Goal: Task Accomplishment & Management: Manage account settings

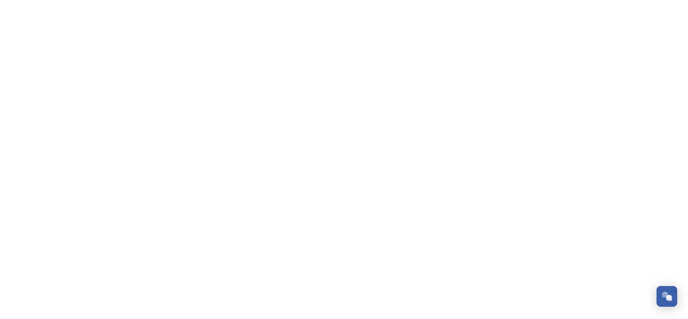
scroll to position [118, 0]
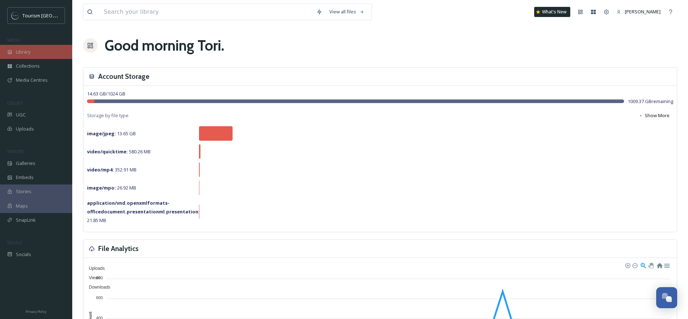
click at [29, 54] on span "Library" at bounding box center [23, 51] width 14 height 7
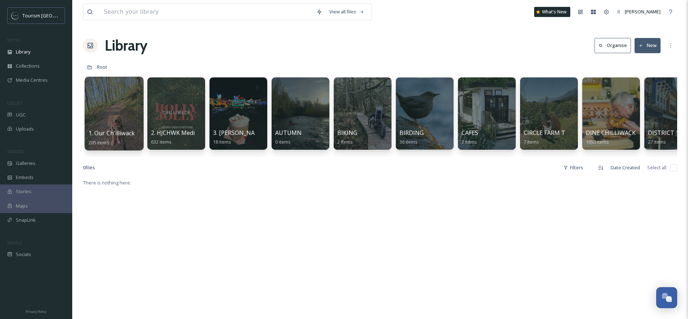
click at [107, 98] on link at bounding box center [115, 111] width 52 height 35
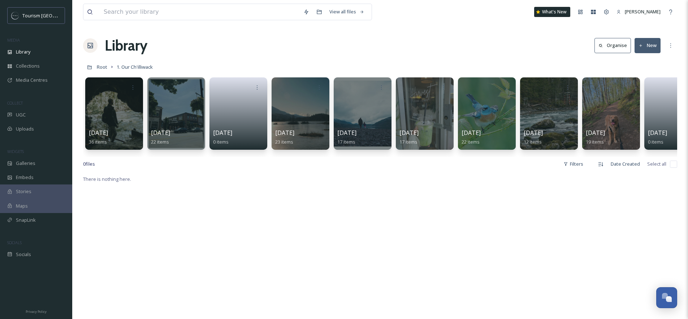
scroll to position [0, 151]
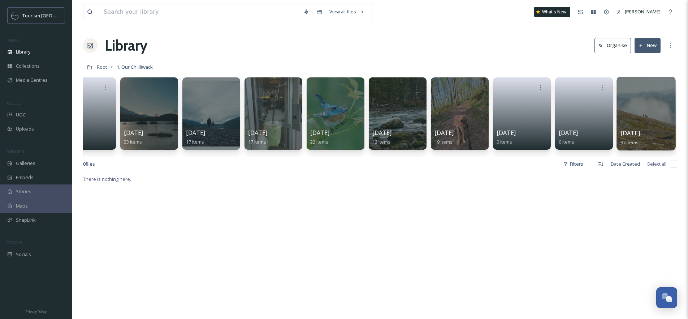
click at [632, 105] on div at bounding box center [646, 114] width 59 height 74
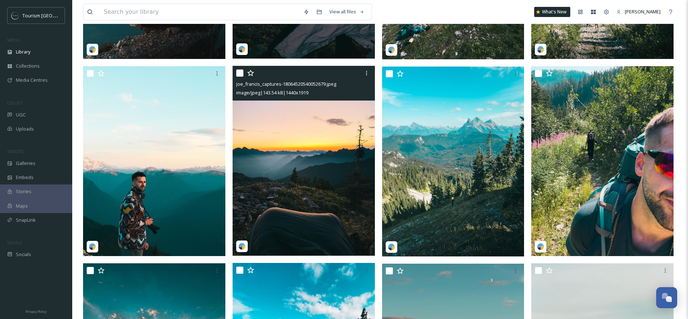
scroll to position [624, 0]
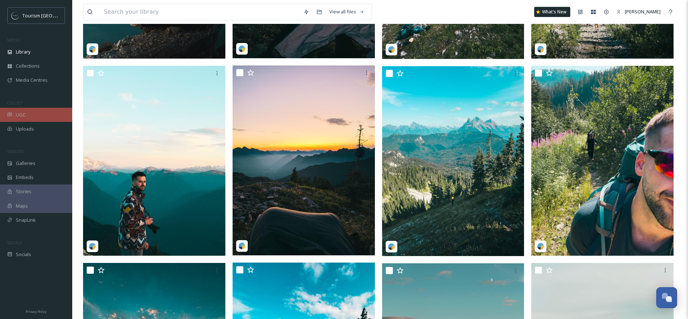
click at [23, 112] on span "UGC" at bounding box center [21, 114] width 10 height 7
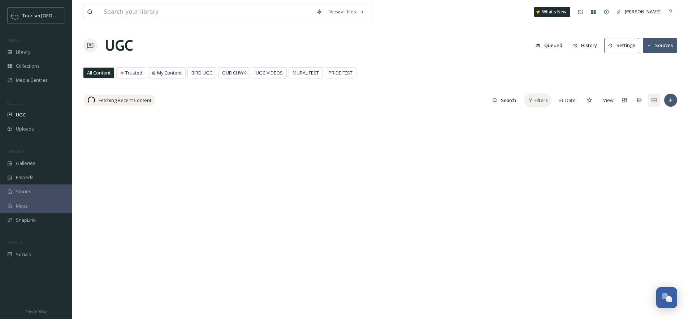
click at [540, 101] on span "Filters" at bounding box center [541, 100] width 13 height 7
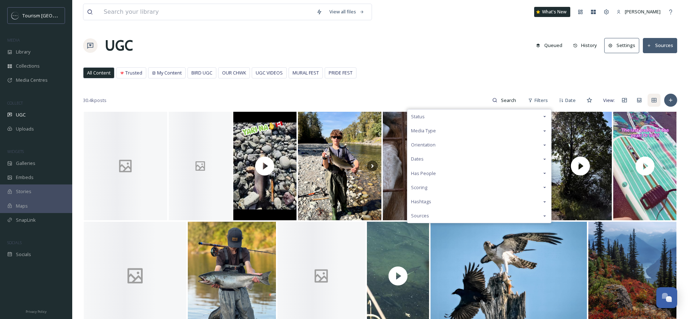
click at [477, 117] on div "Status" at bounding box center [480, 116] width 144 height 14
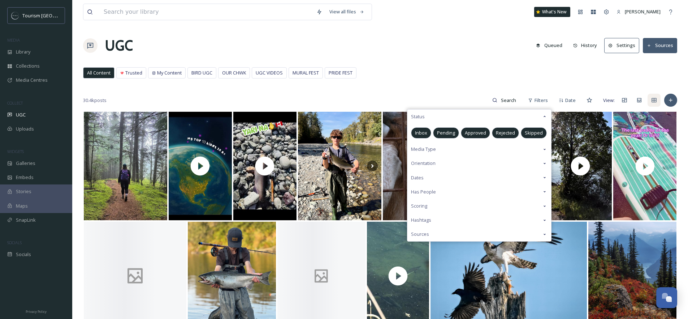
click at [458, 130] on div "Pending" at bounding box center [446, 132] width 26 height 11
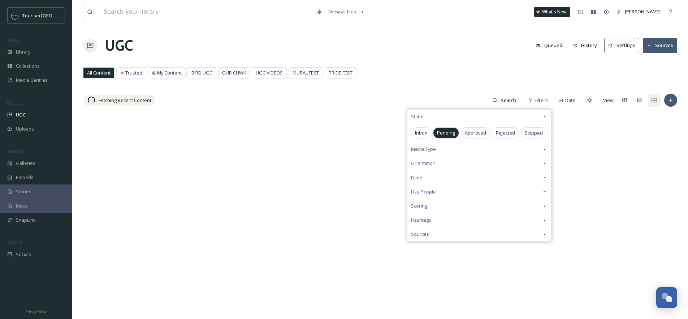
click at [424, 42] on div "UGC Queued History Settings Sources" at bounding box center [380, 46] width 594 height 22
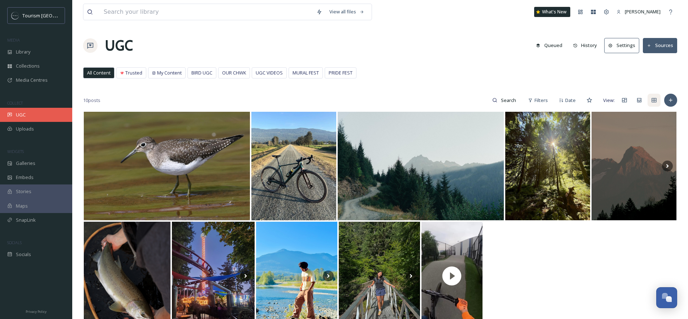
click at [8, 111] on div "UGC" at bounding box center [36, 115] width 72 height 14
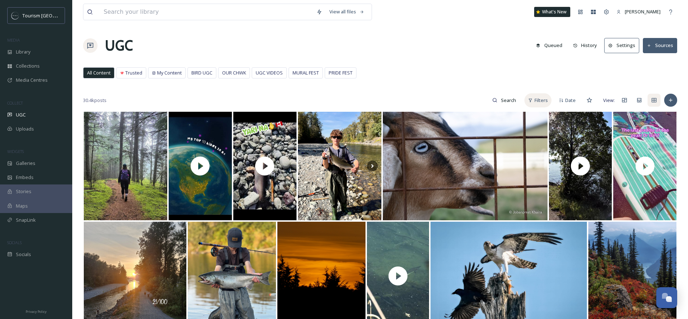
click at [531, 97] on div "Filters" at bounding box center [538, 100] width 27 height 14
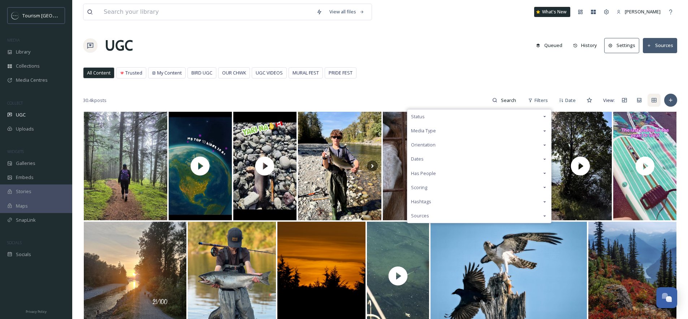
click at [477, 117] on div "Status" at bounding box center [480, 116] width 144 height 14
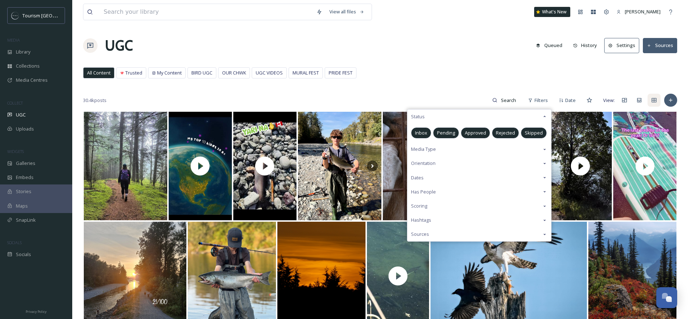
click at [531, 117] on div "Status" at bounding box center [480, 116] width 144 height 14
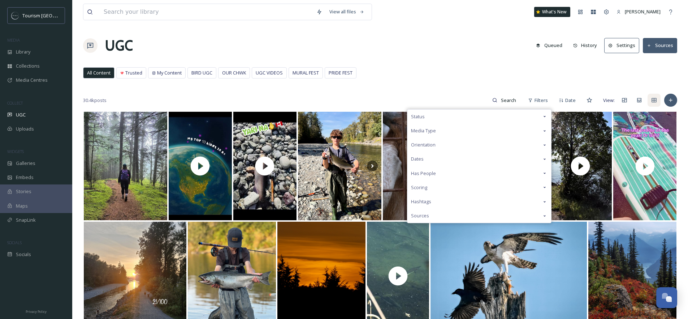
click at [501, 127] on div "Media Type" at bounding box center [480, 131] width 144 height 14
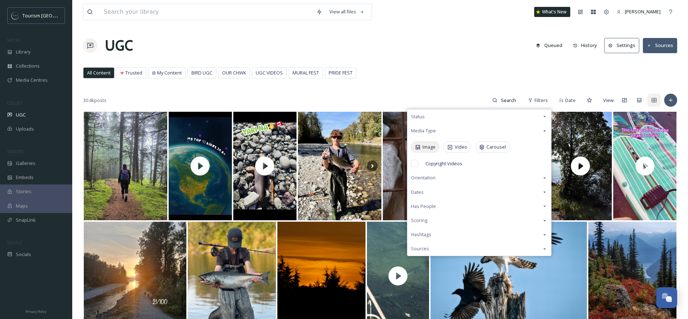
click at [421, 150] on div "Image" at bounding box center [425, 146] width 29 height 11
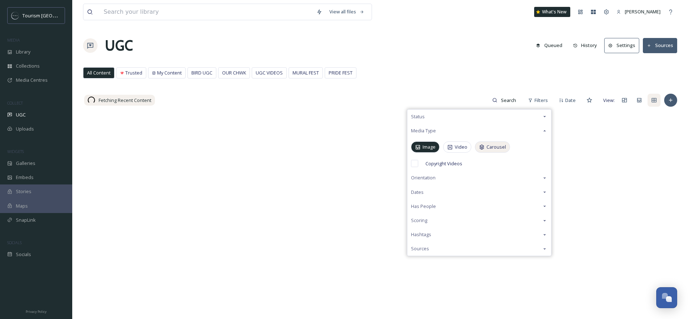
click at [482, 149] on icon at bounding box center [482, 147] width 5 height 5
click at [480, 66] on div "View all files What's New [PERSON_NAME] UGC Queued History Settings Sources All…" at bounding box center [380, 215] width 616 height 430
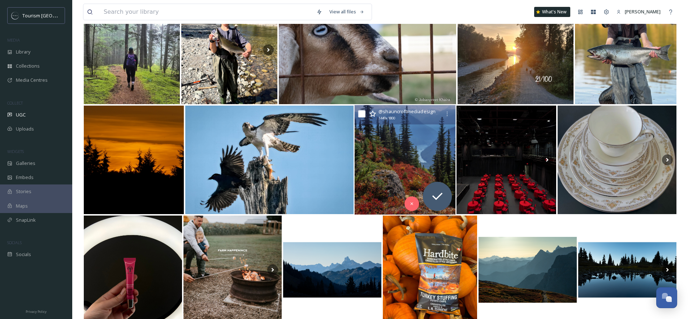
scroll to position [117, 0]
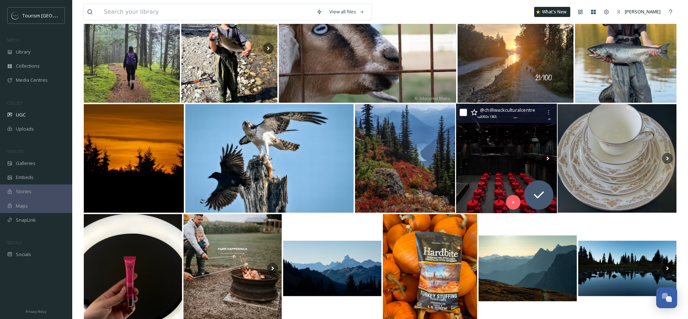
click at [512, 164] on img at bounding box center [506, 158] width 101 height 109
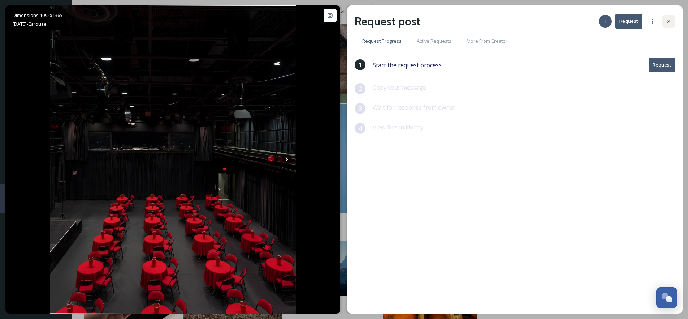
click at [671, 18] on icon at bounding box center [669, 21] width 6 height 6
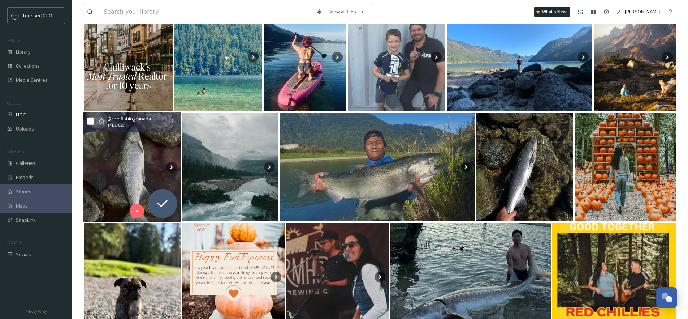
scroll to position [889, 0]
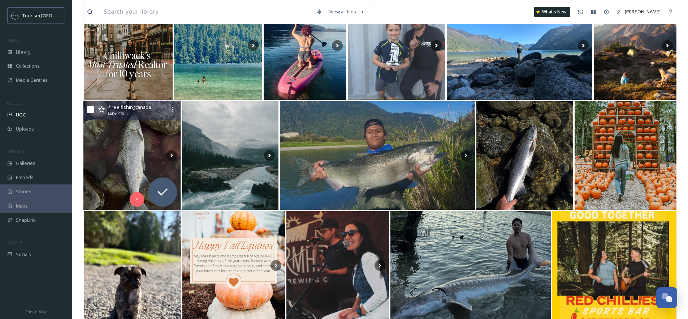
click at [143, 142] on img at bounding box center [132, 155] width 98 height 109
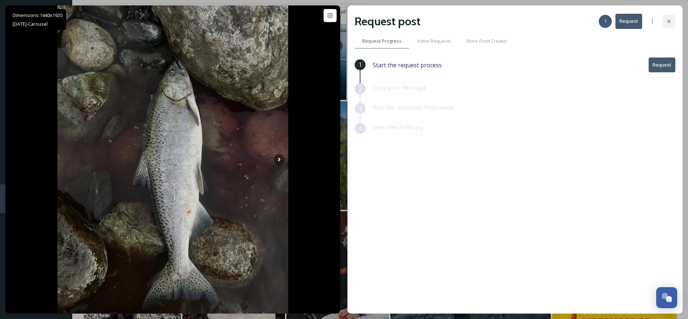
click at [671, 16] on div at bounding box center [669, 21] width 13 height 13
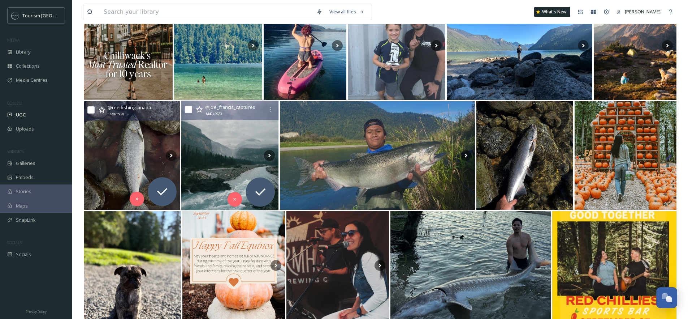
click at [232, 150] on img at bounding box center [230, 155] width 98 height 109
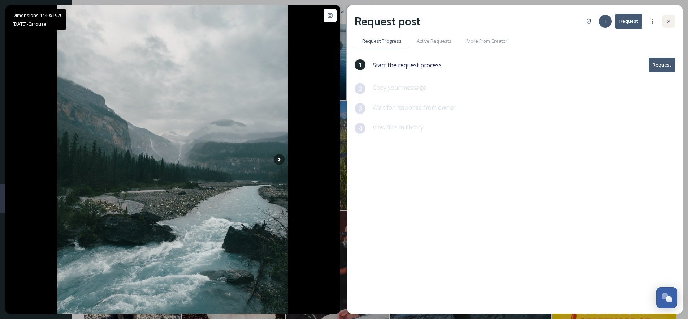
click at [674, 22] on div at bounding box center [669, 21] width 13 height 13
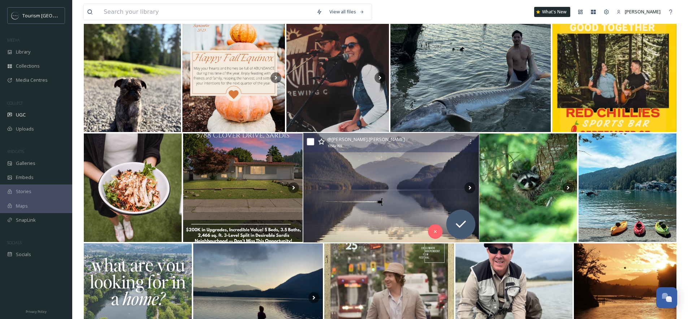
scroll to position [1077, 0]
click at [399, 193] on img at bounding box center [391, 187] width 176 height 109
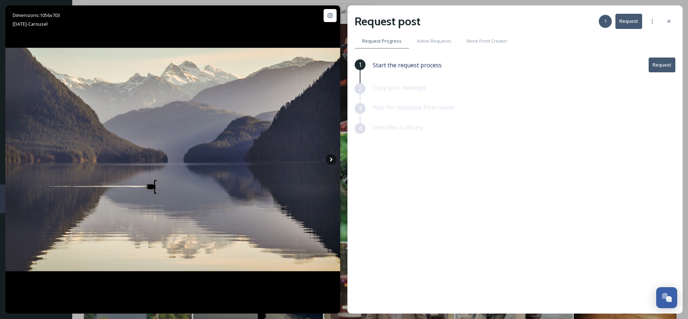
drag, startPoint x: 667, startPoint y: 17, endPoint x: 658, endPoint y: 30, distance: 15.5
click at [667, 17] on div at bounding box center [669, 21] width 13 height 13
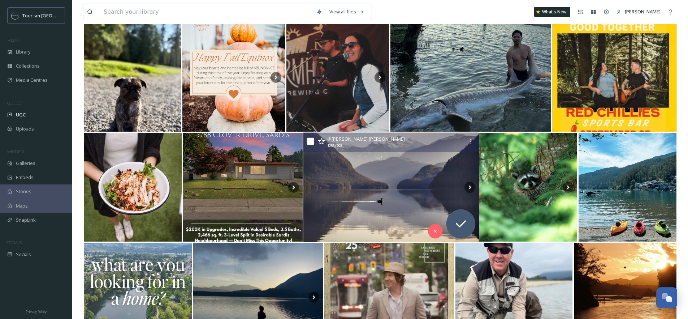
click at [398, 193] on img at bounding box center [391, 187] width 176 height 109
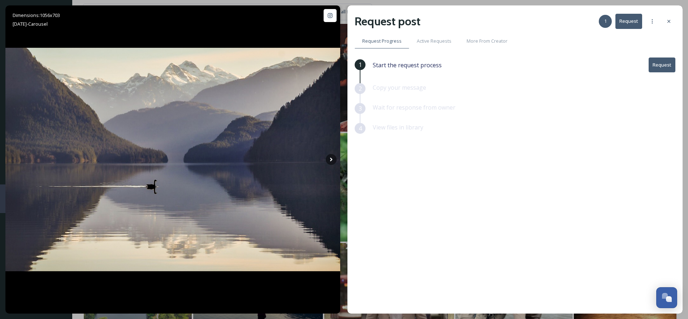
click at [664, 66] on button "Request" at bounding box center [662, 64] width 27 height 15
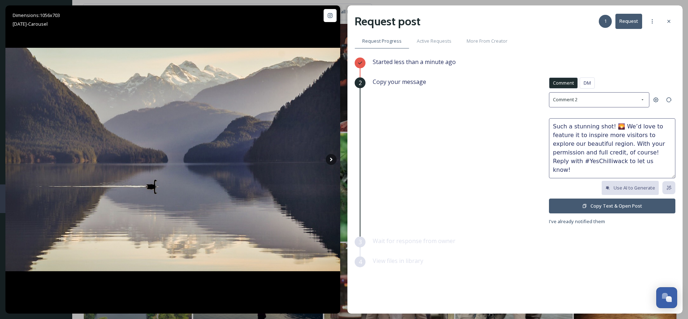
click at [615, 202] on button "Copy Text & Open Post" at bounding box center [612, 205] width 126 height 15
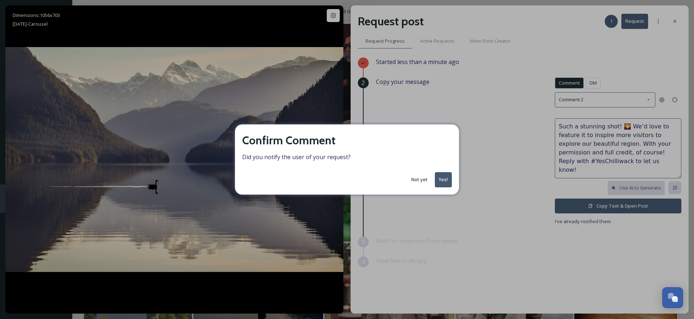
click at [442, 181] on button "Yes!" at bounding box center [443, 179] width 17 height 15
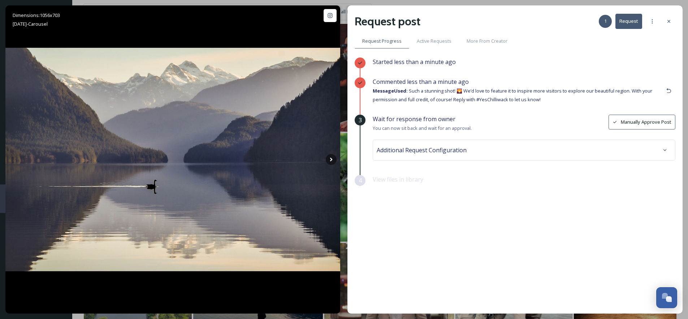
click at [443, 151] on span "Additional Request Configuration" at bounding box center [422, 150] width 90 height 9
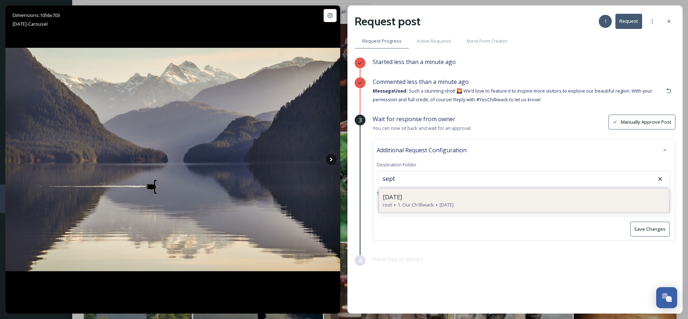
click at [402, 197] on span "[DATE]" at bounding box center [392, 197] width 19 height 9
type input "[DATE]"
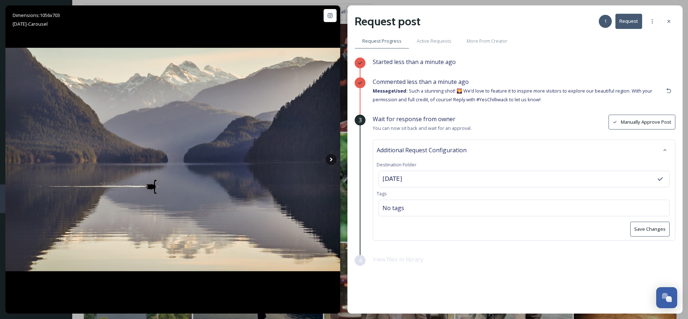
click at [648, 231] on button "Save Changes" at bounding box center [649, 228] width 39 height 15
click at [668, 25] on div at bounding box center [669, 21] width 13 height 13
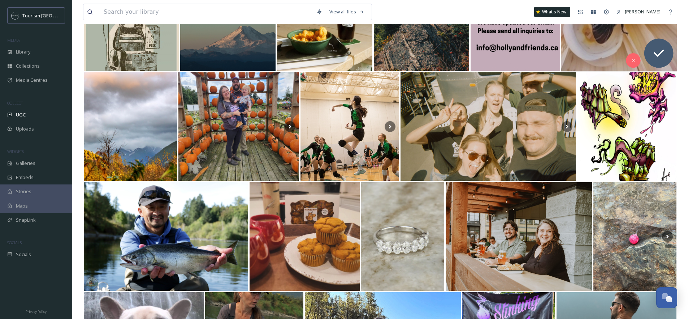
scroll to position [1577, 0]
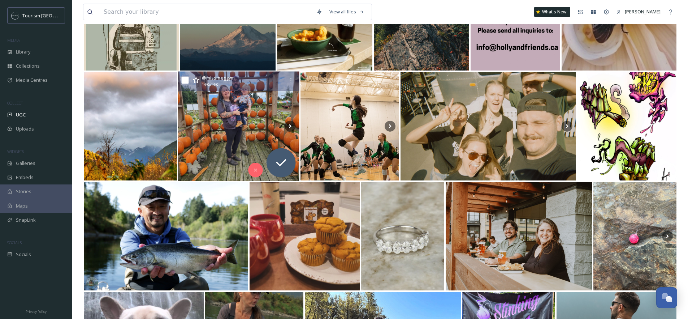
click at [230, 113] on img at bounding box center [239, 126] width 122 height 109
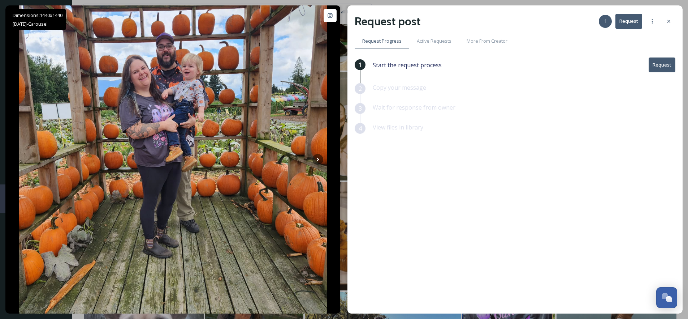
click at [653, 67] on button "Request" at bounding box center [662, 64] width 27 height 15
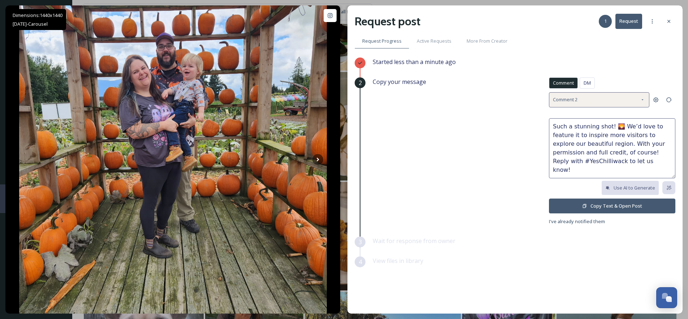
click at [595, 98] on div "Comment 2" at bounding box center [599, 99] width 100 height 15
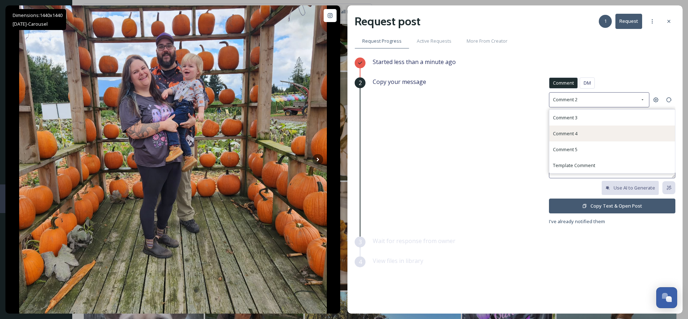
click at [578, 133] on div "Comment 4" at bounding box center [612, 133] width 126 height 16
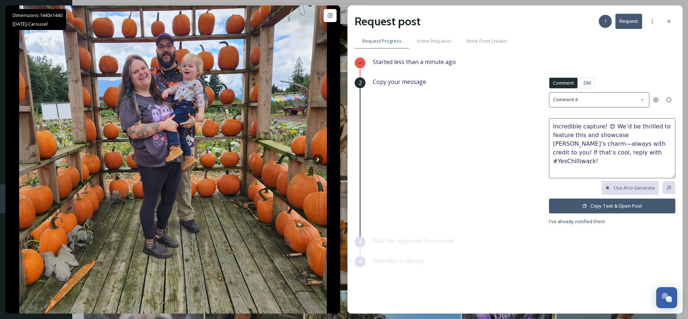
click at [612, 126] on textarea "Incredible capture! 😍 We’d be thrilled to feature this and showcase [PERSON_NAM…" at bounding box center [612, 148] width 126 height 60
type textarea "Incredible capture! We’d be thrilled to feature this and showcase [PERSON_NAME]…"
click at [609, 206] on button "Copy Text & Open Post" at bounding box center [612, 205] width 126 height 15
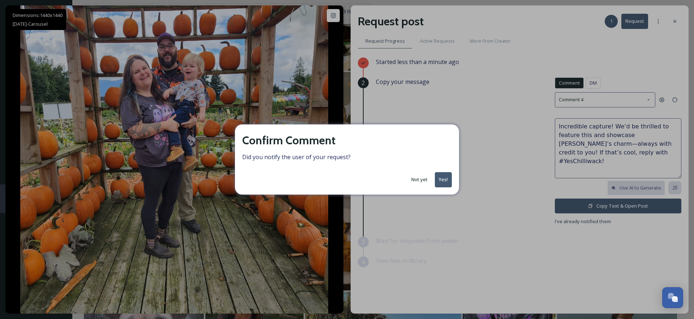
click at [437, 175] on button "Yes!" at bounding box center [443, 179] width 17 height 15
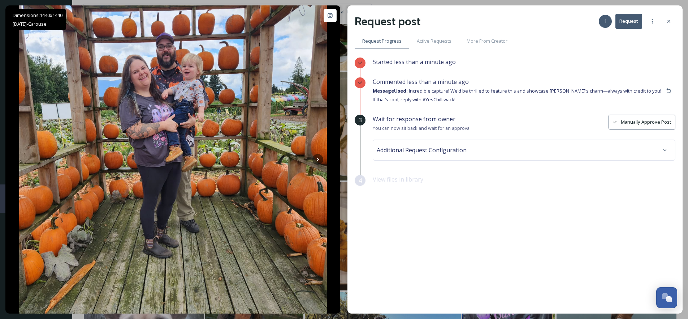
click at [474, 143] on div "Additional Request Configuration" at bounding box center [524, 149] width 295 height 13
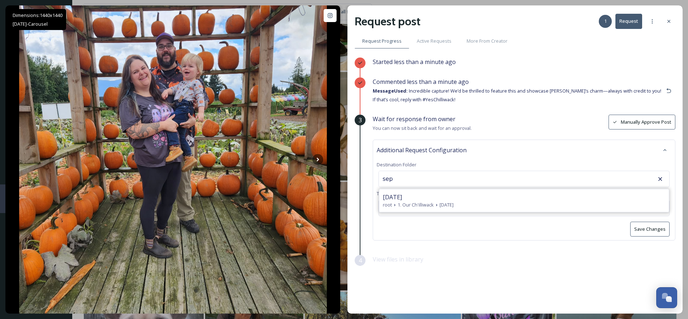
drag, startPoint x: 414, startPoint y: 195, endPoint x: 447, endPoint y: 198, distance: 33.8
click at [402, 195] on span "[DATE]" at bounding box center [392, 197] width 19 height 9
type input "[DATE]"
click at [644, 229] on button "Save Changes" at bounding box center [649, 228] width 39 height 15
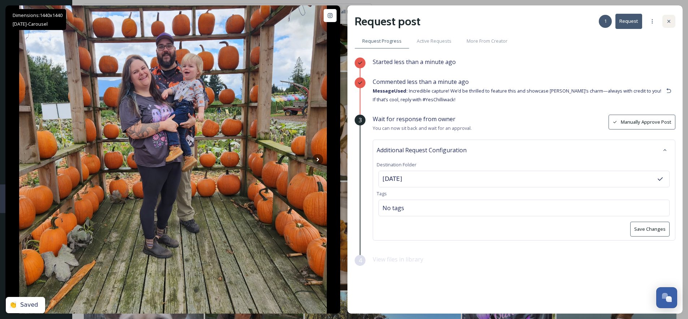
click at [668, 24] on icon at bounding box center [669, 21] width 6 height 6
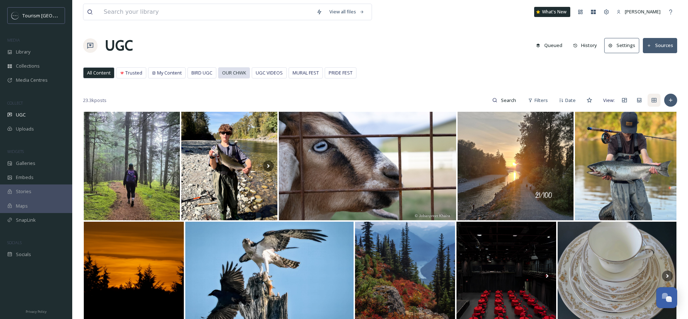
click at [247, 74] on div "OUR CHWK" at bounding box center [234, 73] width 31 height 10
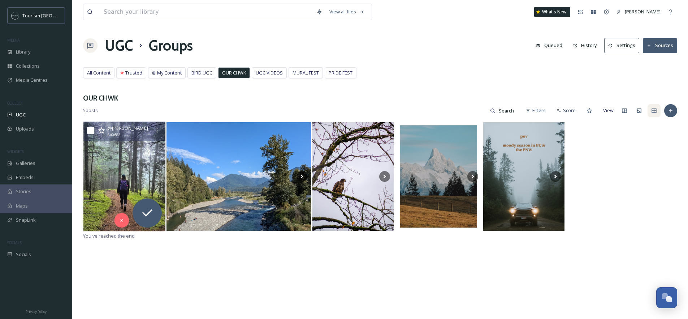
click at [152, 152] on img at bounding box center [124, 175] width 82 height 109
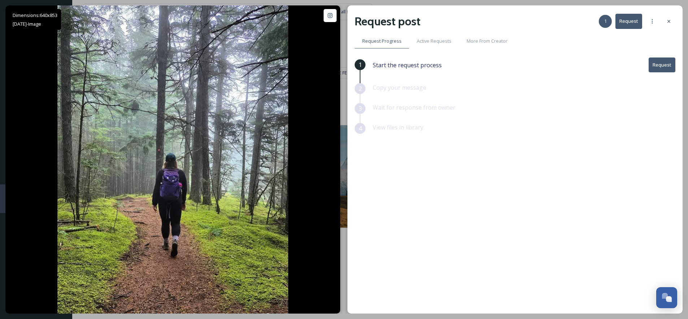
click at [664, 61] on button "Request" at bounding box center [662, 64] width 27 height 15
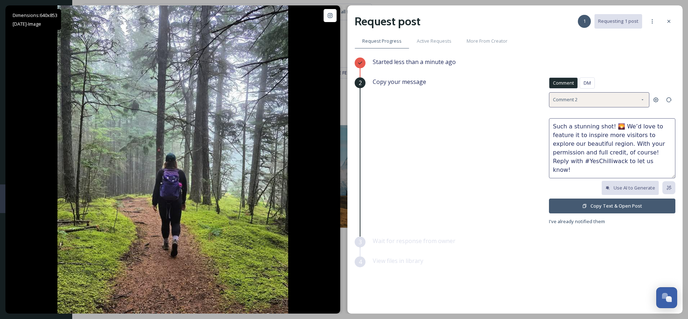
click at [564, 99] on span "Comment 2" at bounding box center [565, 99] width 25 height 7
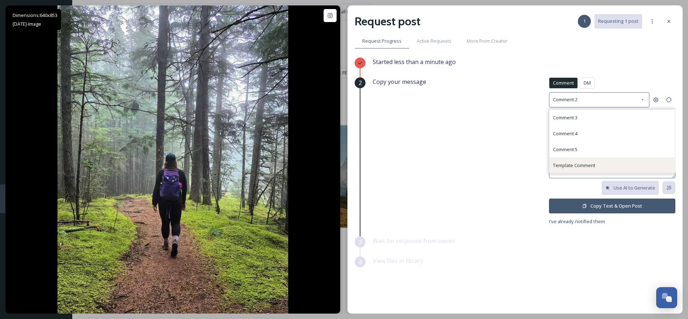
click at [567, 162] on span "Template Comment" at bounding box center [574, 165] width 42 height 7
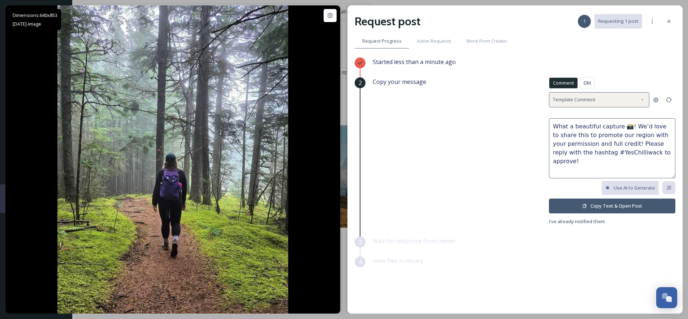
drag, startPoint x: 570, startPoint y: 101, endPoint x: 572, endPoint y: 105, distance: 4.7
click at [570, 101] on span "Template Comment" at bounding box center [574, 99] width 42 height 7
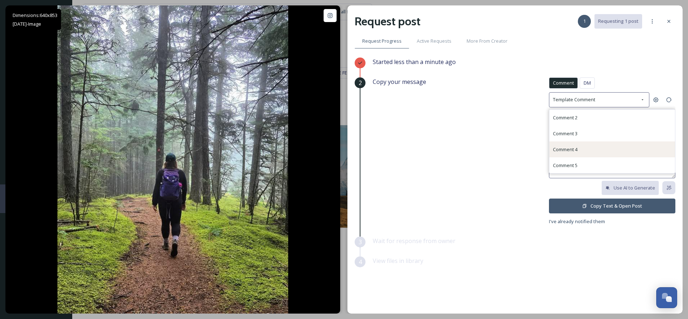
click at [567, 150] on span "Comment 4" at bounding box center [565, 149] width 25 height 7
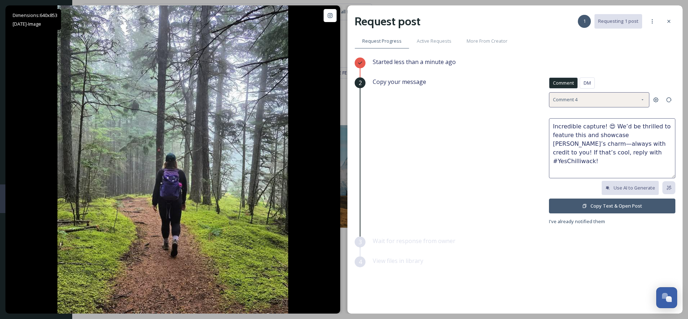
click at [571, 99] on span "Comment 4" at bounding box center [565, 99] width 25 height 7
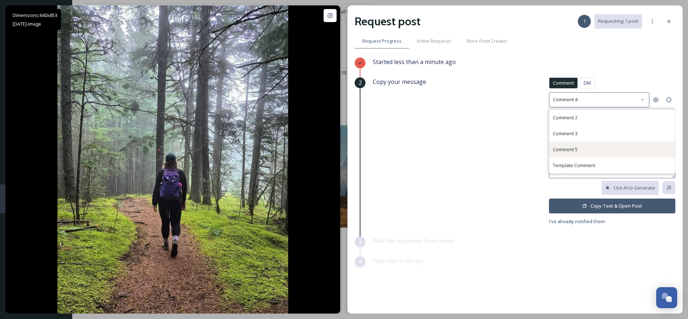
click at [568, 154] on div "Comment 5" at bounding box center [612, 149] width 126 height 16
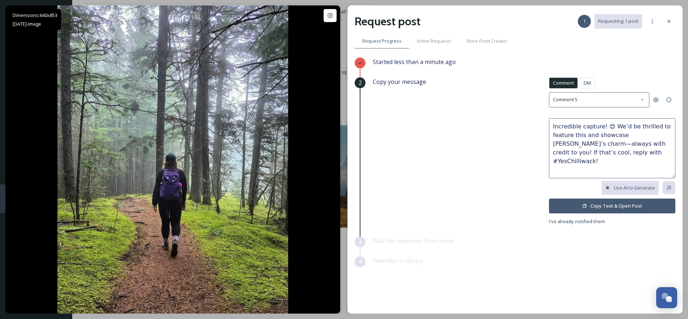
type textarea "This is breathtaking! 🌲 We’d love to share your photo with full credit to show …"
click at [615, 206] on button "Copy Text & Open Post" at bounding box center [612, 205] width 126 height 15
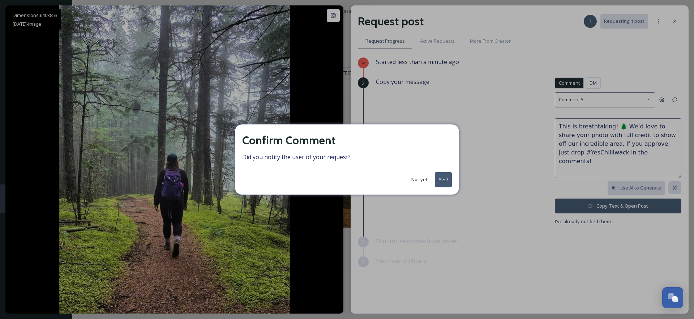
click at [445, 182] on button "Yes!" at bounding box center [443, 179] width 17 height 15
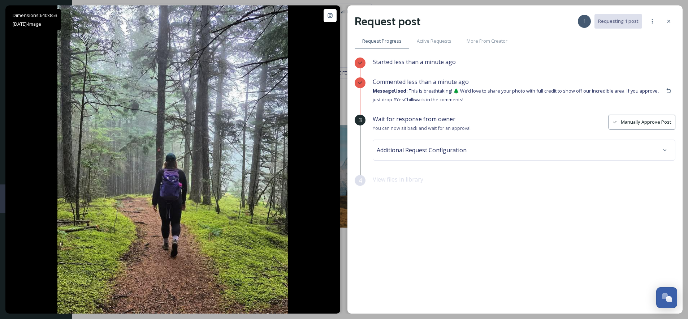
click at [433, 154] on div "Additional Request Configuration" at bounding box center [524, 149] width 295 height 13
click at [413, 178] on input at bounding box center [418, 179] width 79 height 16
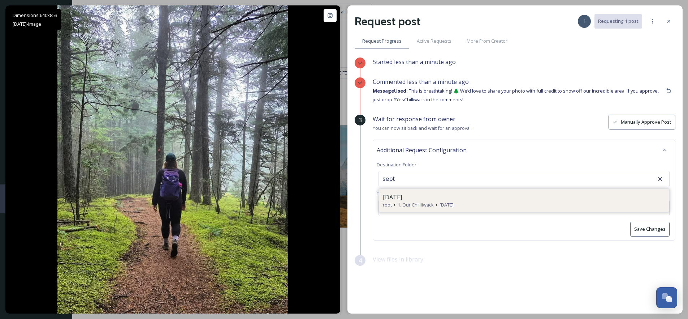
click at [449, 197] on div "[DATE]" at bounding box center [524, 197] width 283 height 9
type input "[DATE]"
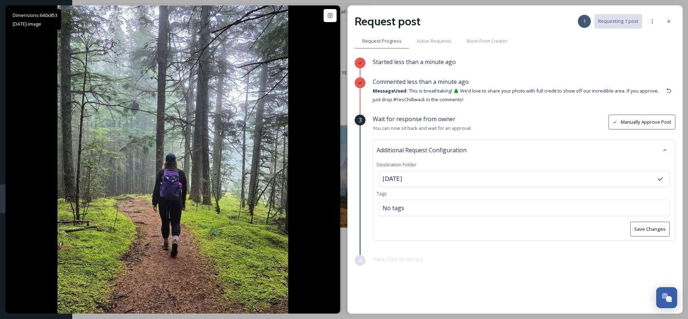
click at [637, 228] on button "Save Changes" at bounding box center [649, 228] width 39 height 15
click at [667, 21] on icon at bounding box center [669, 21] width 6 height 6
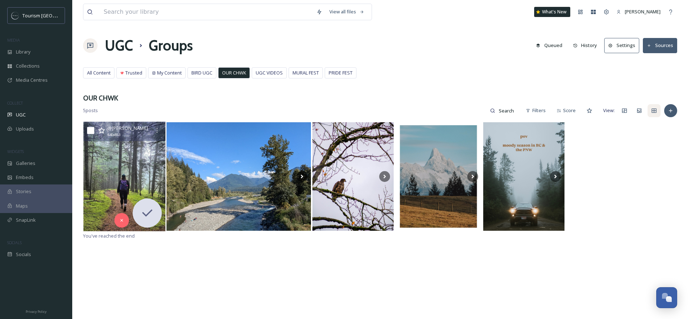
click at [122, 173] on img at bounding box center [124, 175] width 82 height 109
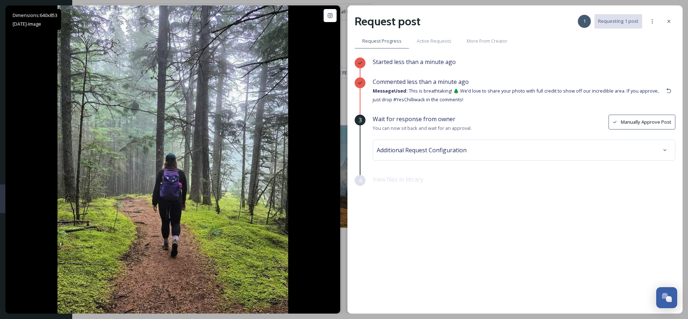
click at [424, 161] on div "Wait for response from owner You can now sit back and wait for an approval. Man…" at bounding box center [524, 145] width 303 height 60
click at [428, 156] on div "Additional Request Configuration" at bounding box center [524, 149] width 303 height 21
click at [426, 153] on div "Additional Request Configuration" at bounding box center [524, 149] width 295 height 13
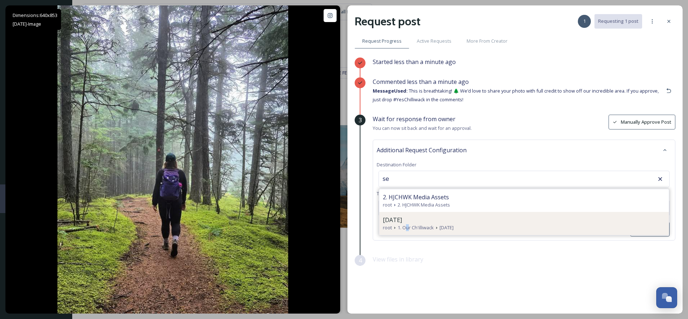
click at [408, 224] on span "1. Our Ch'illiwack" at bounding box center [416, 227] width 36 height 7
type input "[DATE]"
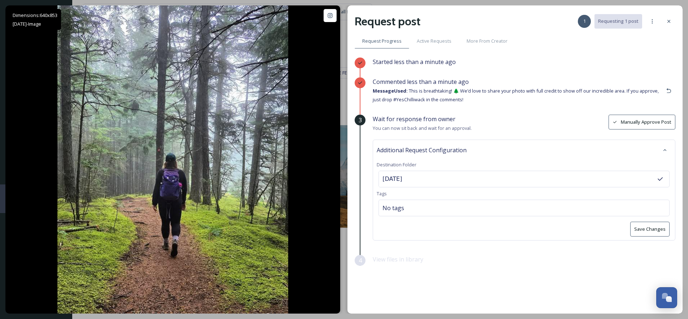
click at [651, 223] on button "Save Changes" at bounding box center [649, 228] width 39 height 15
click at [671, 20] on icon at bounding box center [669, 21] width 6 height 6
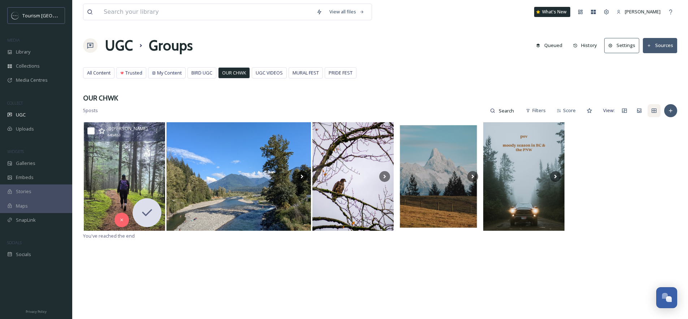
click at [308, 85] on div "View all files What's New [PERSON_NAME] UGC Groups Queued History Settings Sour…" at bounding box center [380, 220] width 616 height 440
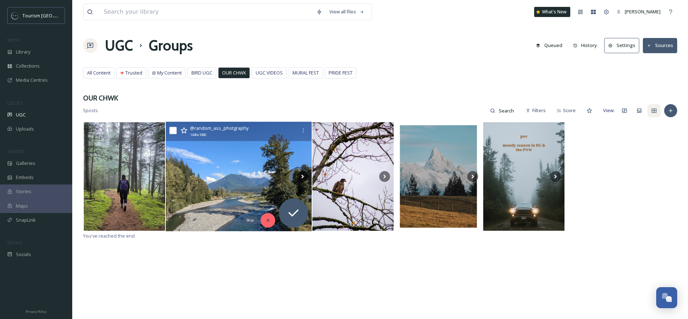
click at [261, 219] on div "Skip" at bounding box center [268, 220] width 14 height 14
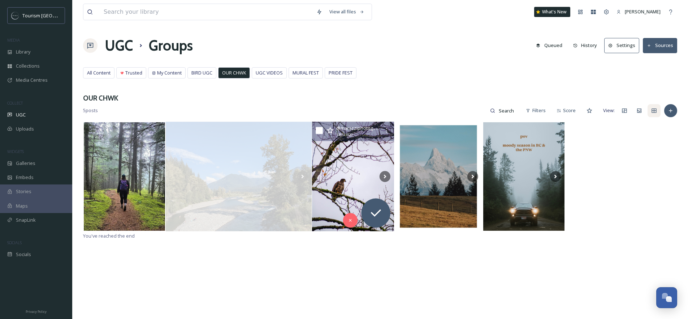
click at [357, 181] on img at bounding box center [353, 175] width 82 height 109
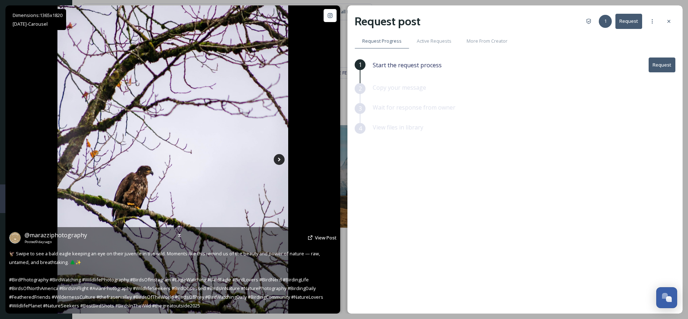
click at [279, 160] on icon at bounding box center [279, 160] width 3 height 4
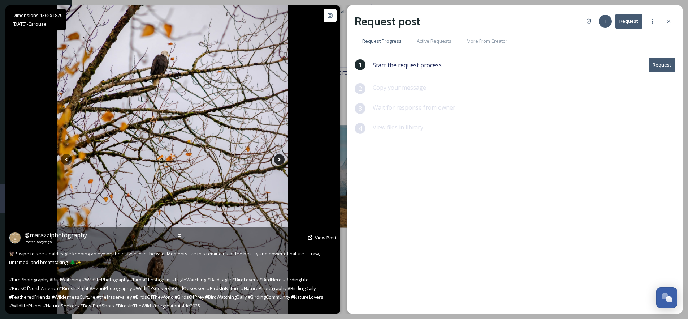
click at [279, 161] on icon at bounding box center [279, 160] width 3 height 4
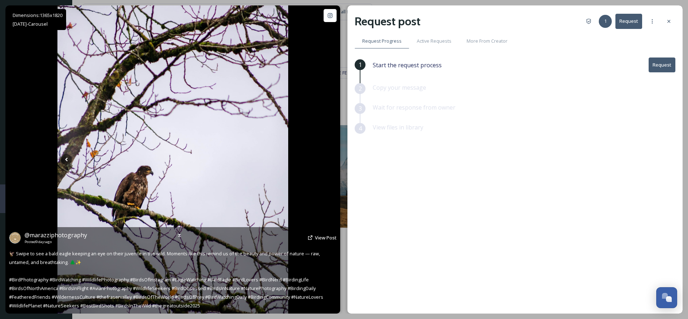
click at [279, 161] on icon at bounding box center [279, 159] width 11 height 11
click at [61, 160] on icon at bounding box center [66, 159] width 11 height 11
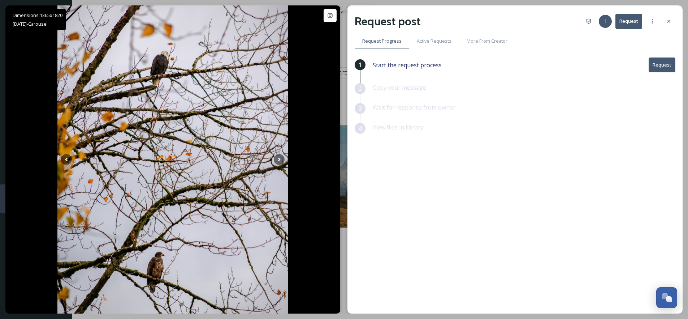
click at [659, 66] on button "Request" at bounding box center [662, 64] width 27 height 15
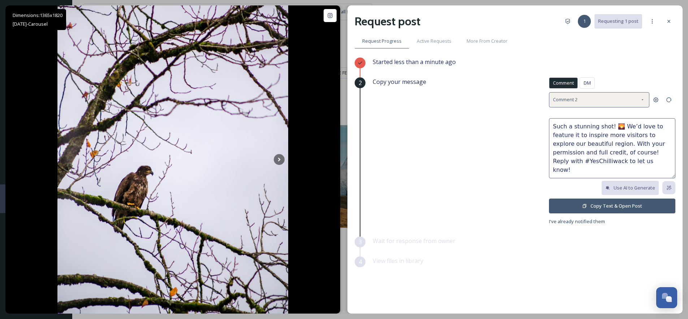
click at [607, 104] on div "Comment 2" at bounding box center [599, 99] width 100 height 15
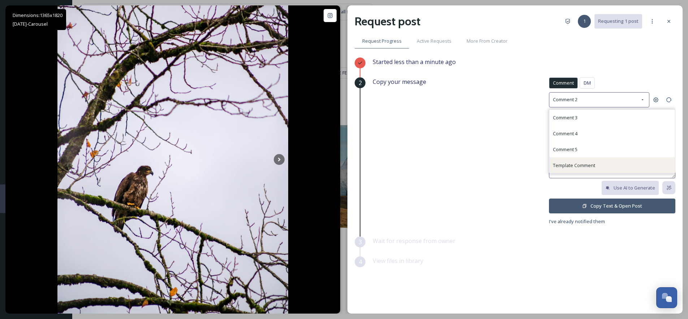
click at [579, 161] on div "Template Comment" at bounding box center [574, 165] width 42 height 9
type textarea "What a beautiful capture 📸! We’d love to share this to promote our region with …"
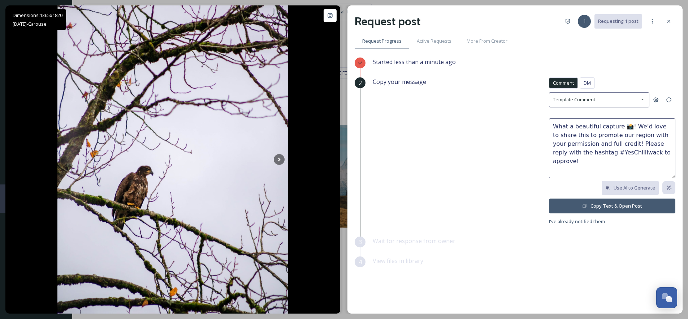
click at [613, 204] on button "Copy Text & Open Post" at bounding box center [612, 205] width 126 height 15
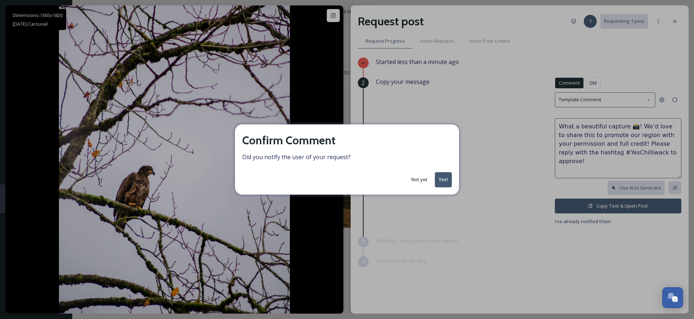
click at [446, 182] on button "Yes!" at bounding box center [443, 179] width 17 height 15
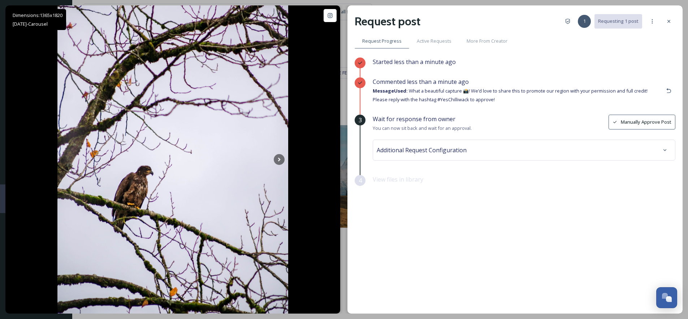
click at [403, 154] on div "Additional Request Configuration" at bounding box center [524, 149] width 295 height 13
click at [562, 242] on div "Wait for response from owner You can now sit back and wait for an approval. Man…" at bounding box center [524, 185] width 303 height 140
click at [672, 21] on div at bounding box center [669, 21] width 13 height 13
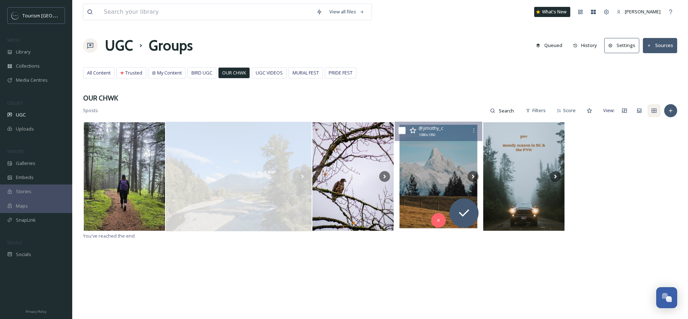
click at [437, 175] on img at bounding box center [438, 175] width 87 height 109
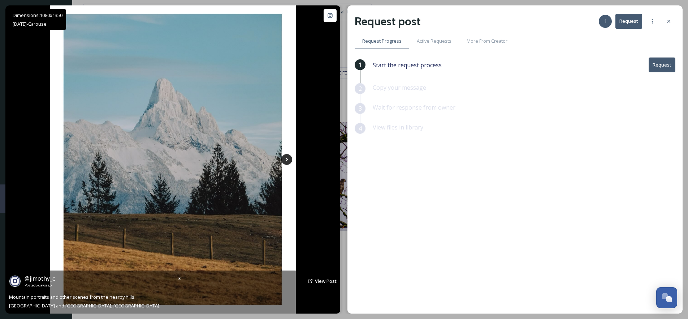
click at [289, 161] on icon at bounding box center [286, 159] width 11 height 11
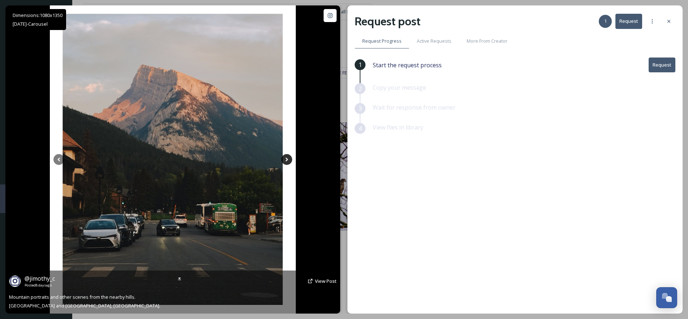
click at [288, 163] on icon at bounding box center [286, 159] width 11 height 11
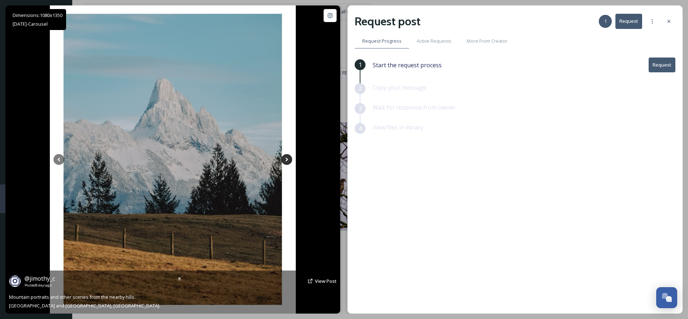
click at [287, 162] on icon at bounding box center [286, 159] width 11 height 11
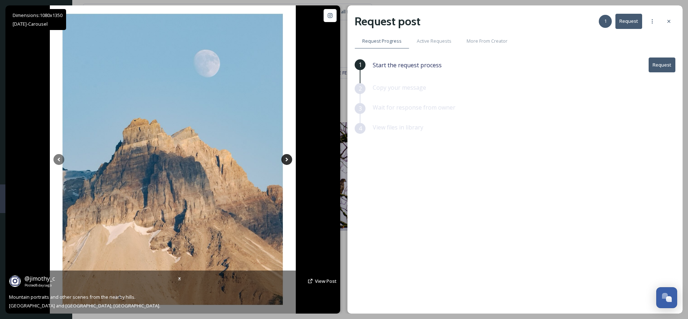
click at [287, 162] on icon at bounding box center [286, 159] width 11 height 11
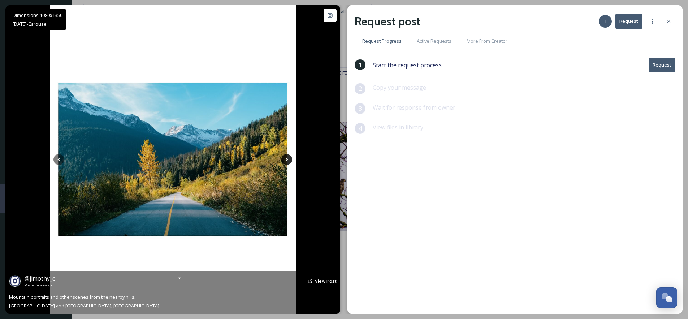
click at [287, 162] on icon at bounding box center [286, 159] width 11 height 11
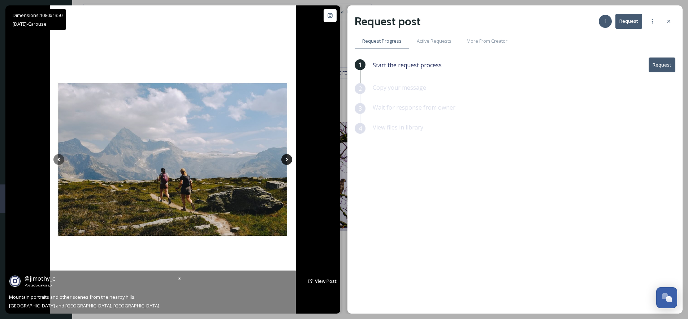
click at [287, 162] on icon at bounding box center [286, 159] width 11 height 11
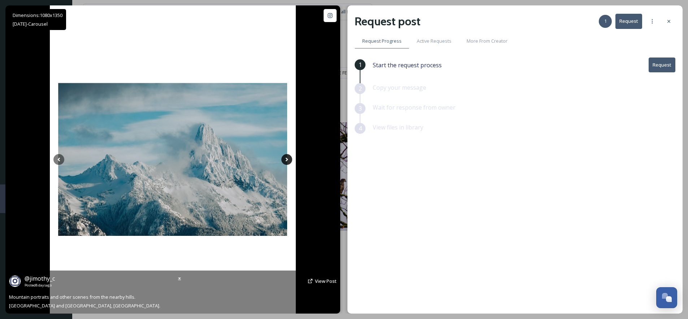
click at [287, 162] on icon at bounding box center [286, 159] width 11 height 11
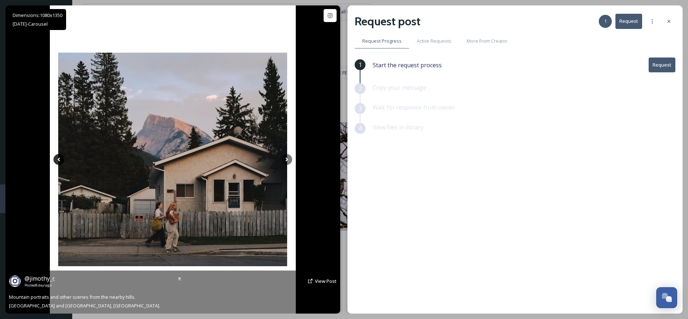
click at [59, 159] on icon at bounding box center [58, 159] width 11 height 11
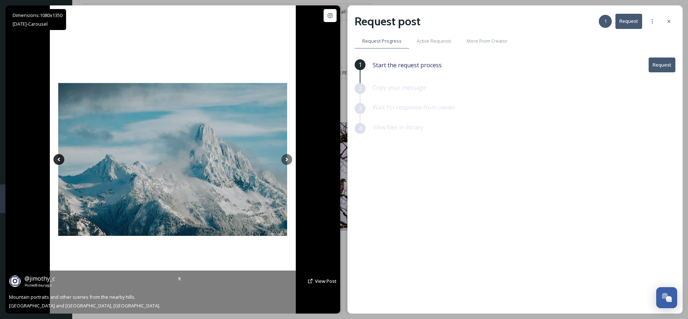
click at [59, 159] on icon at bounding box center [58, 159] width 11 height 11
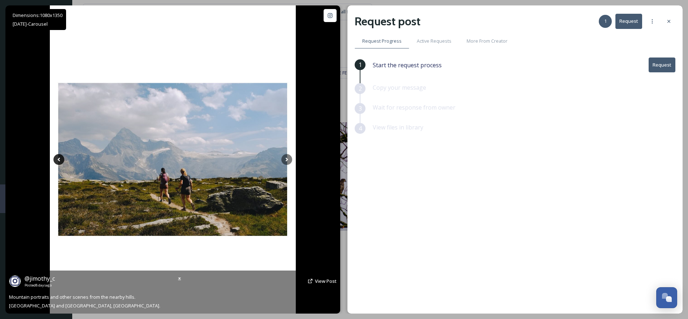
click at [59, 159] on icon at bounding box center [58, 159] width 11 height 11
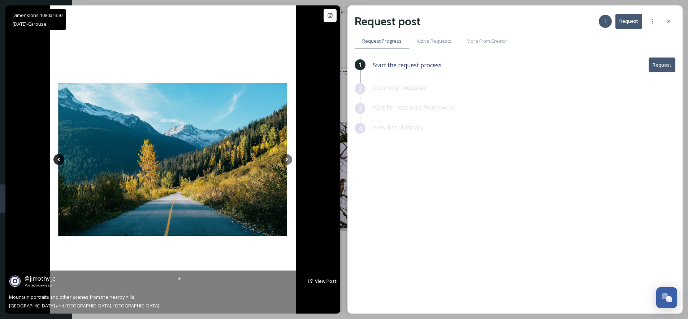
click at [59, 159] on icon at bounding box center [58, 159] width 11 height 11
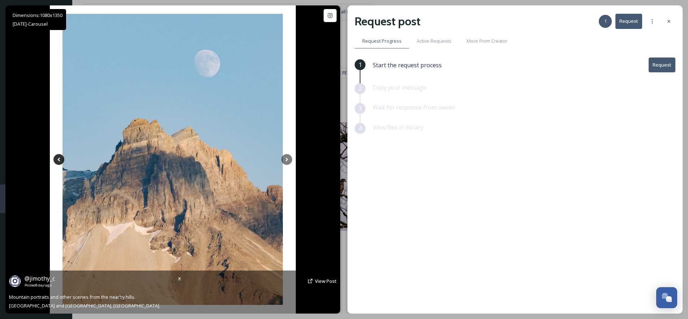
click at [59, 159] on icon at bounding box center [58, 159] width 11 height 11
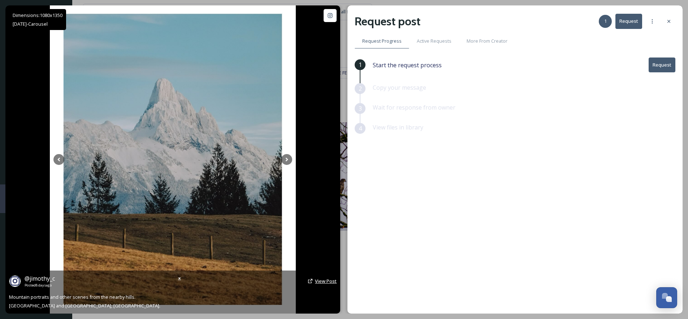
click at [316, 279] on span "View Post" at bounding box center [326, 280] width 22 height 7
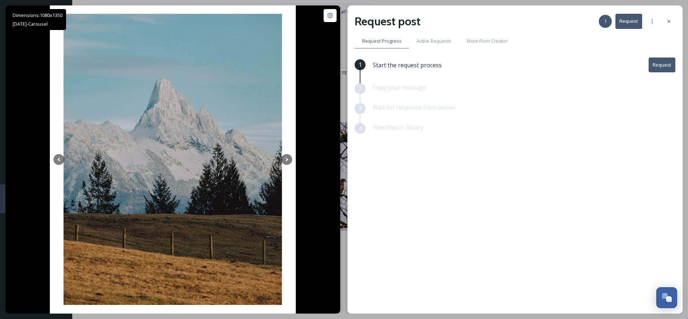
click at [661, 66] on button "Request" at bounding box center [662, 64] width 27 height 15
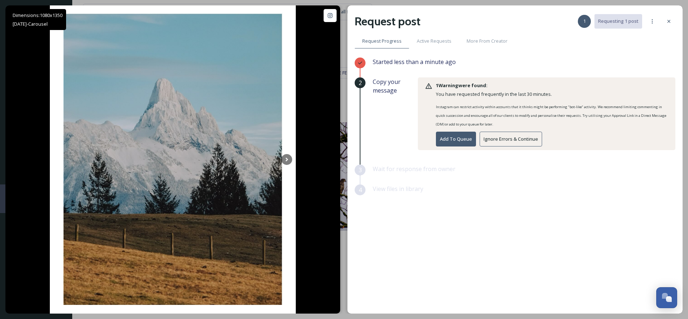
click at [504, 138] on button "Ignore Errors & Continue" at bounding box center [511, 138] width 62 height 15
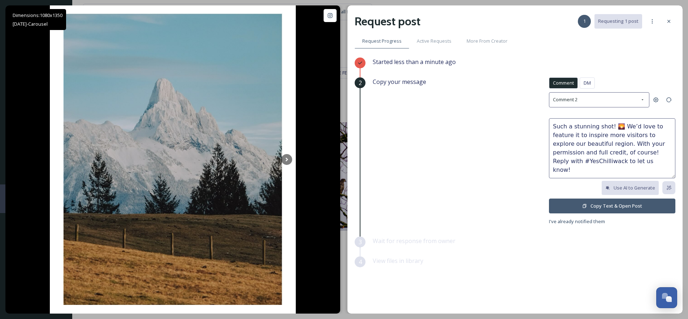
drag, startPoint x: 621, startPoint y: 125, endPoint x: 612, endPoint y: 126, distance: 9.4
click at [612, 126] on textarea "Such a stunning shot! 🌄 We’d love to feature it to inspire more visitors to exp…" at bounding box center [612, 148] width 126 height 60
type textarea "Such a stunning shot! Where is that first shot taken? It's amazing. We’d love t…"
click at [605, 207] on button "Copy Text & Open Post" at bounding box center [612, 205] width 126 height 15
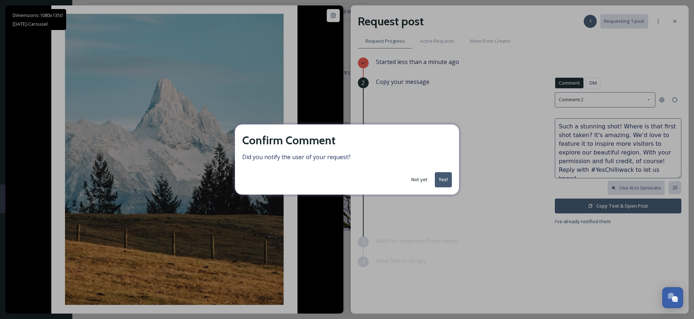
drag, startPoint x: 447, startPoint y: 182, endPoint x: 486, endPoint y: 147, distance: 52.0
click at [447, 182] on button "Yes!" at bounding box center [443, 179] width 17 height 15
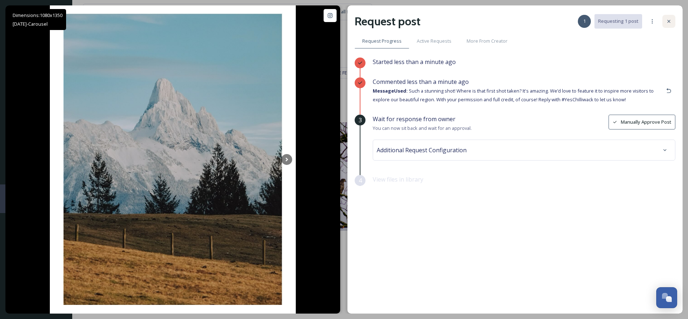
click at [673, 19] on div at bounding box center [669, 21] width 13 height 13
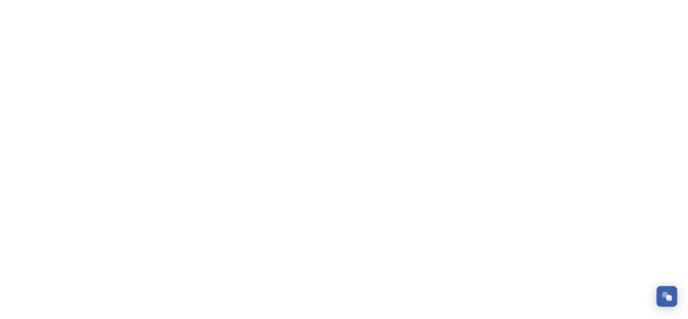
scroll to position [118, 0]
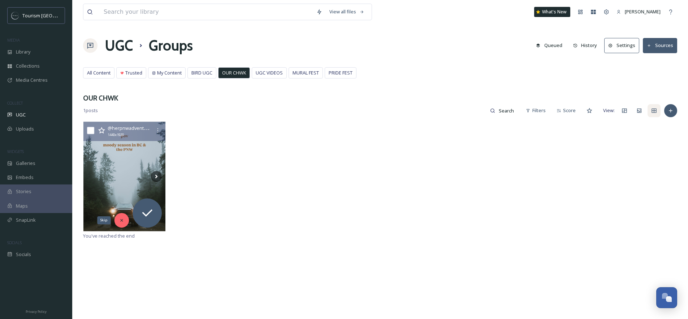
click at [124, 220] on icon at bounding box center [121, 219] width 5 height 5
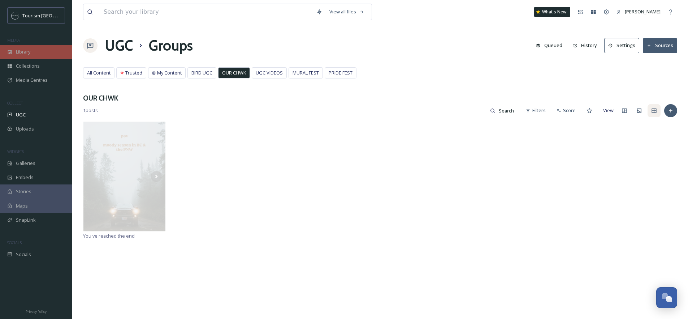
click at [43, 53] on div "Library" at bounding box center [36, 52] width 72 height 14
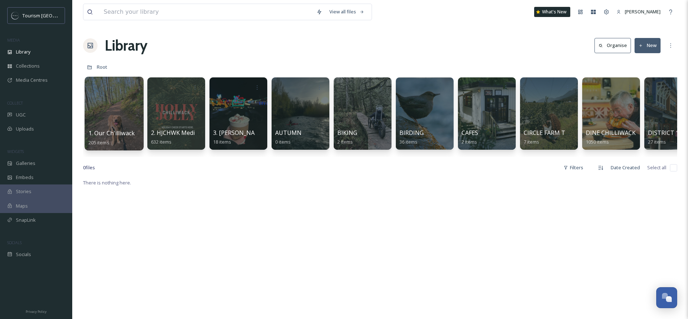
click at [116, 108] on div at bounding box center [114, 114] width 59 height 74
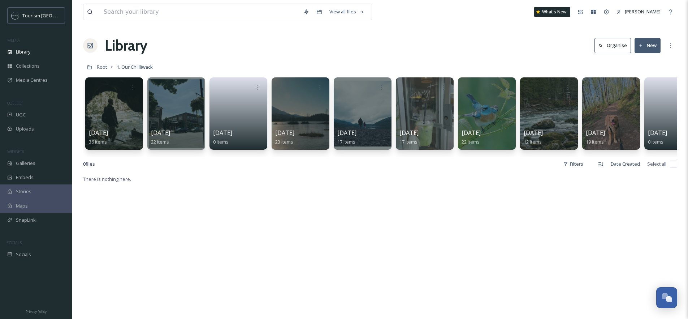
scroll to position [0, 151]
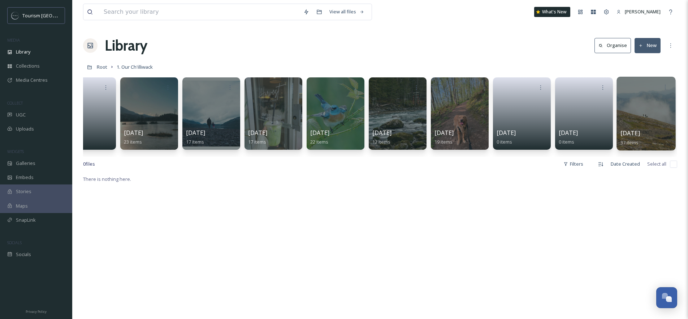
click at [649, 112] on div at bounding box center [646, 114] width 59 height 74
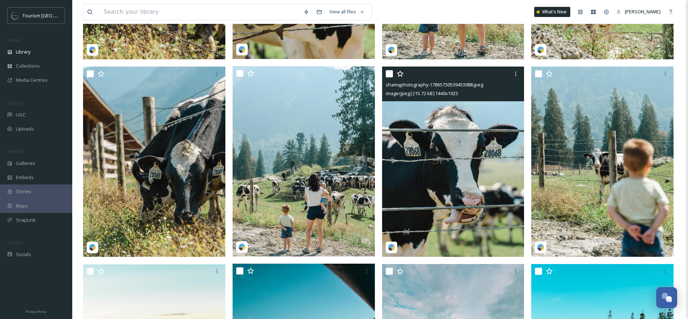
scroll to position [228, 0]
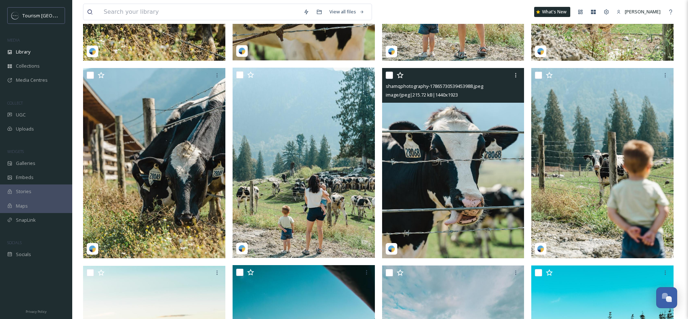
click at [389, 74] on input "checkbox" at bounding box center [389, 75] width 7 height 7
checkbox input "true"
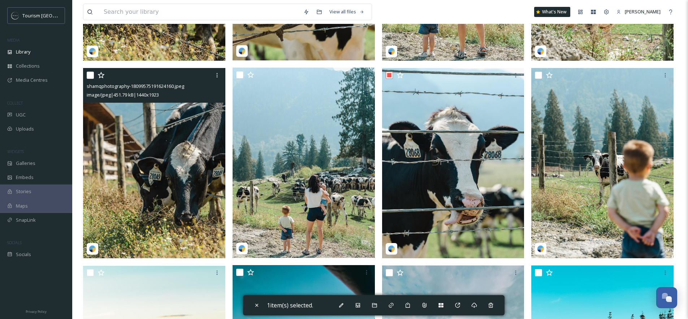
click at [89, 76] on input "checkbox" at bounding box center [90, 75] width 7 height 7
checkbox input "true"
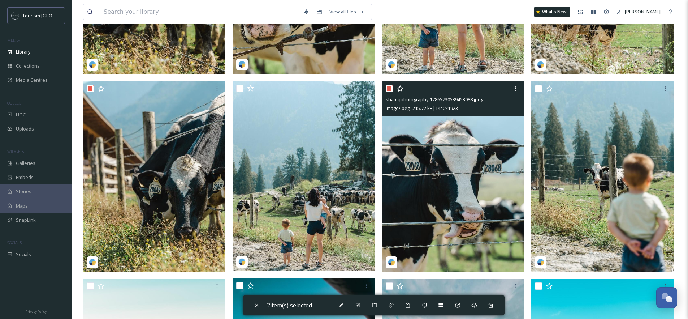
scroll to position [60, 0]
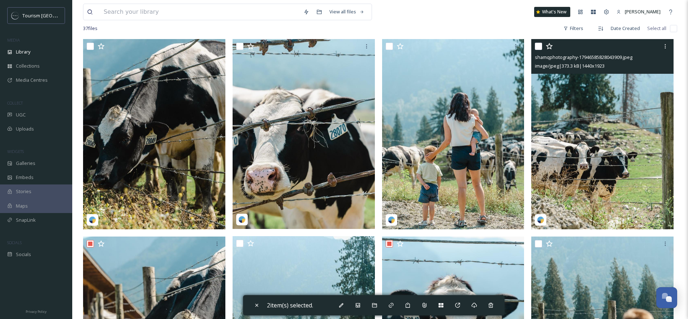
click at [538, 45] on input "checkbox" at bounding box center [538, 46] width 7 height 7
checkbox input "true"
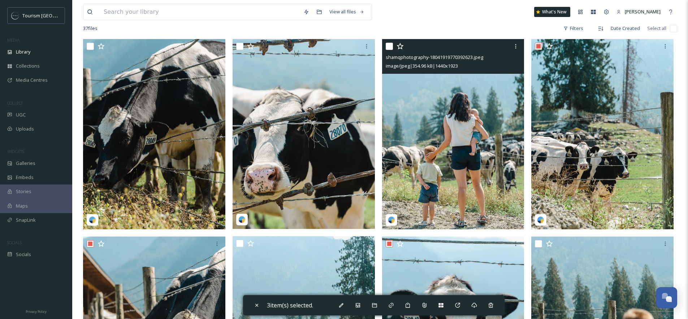
click at [390, 47] on input "checkbox" at bounding box center [389, 46] width 7 height 7
checkbox input "true"
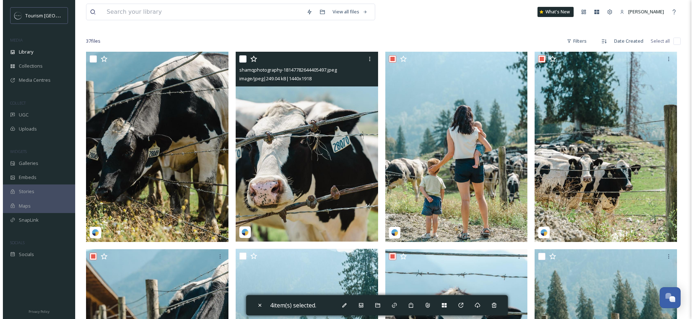
scroll to position [0, 0]
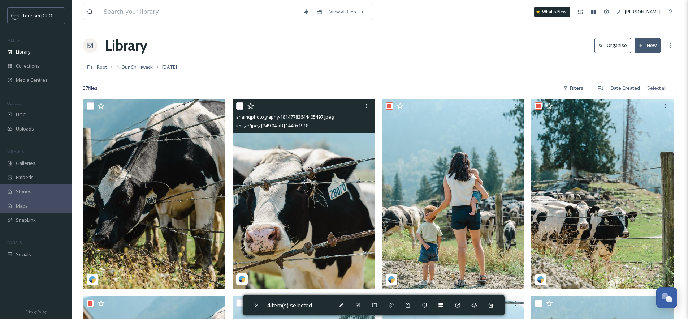
click at [239, 103] on input "checkbox" at bounding box center [239, 105] width 7 height 7
checkbox input "true"
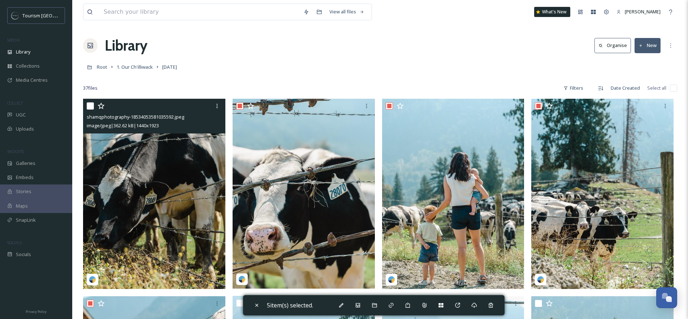
click at [91, 104] on input "checkbox" at bounding box center [90, 105] width 7 height 7
checkbox input "true"
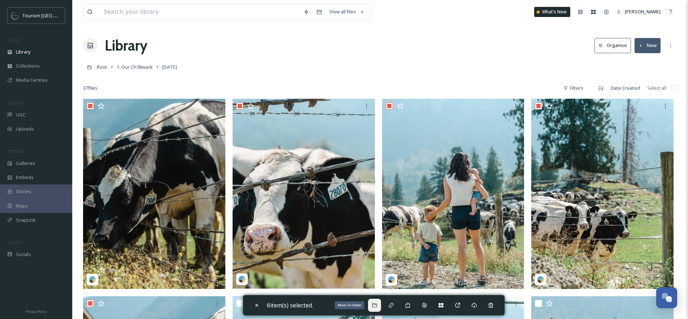
click at [377, 303] on icon at bounding box center [374, 305] width 5 height 4
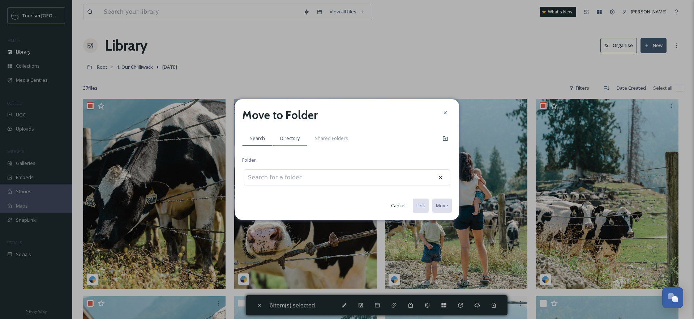
click at [295, 142] on div "Directory" at bounding box center [289, 138] width 35 height 15
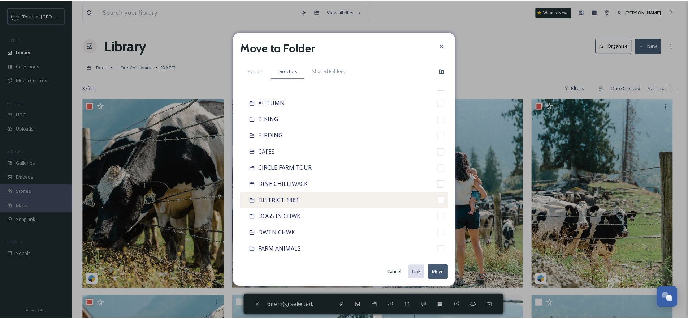
scroll to position [61, 0]
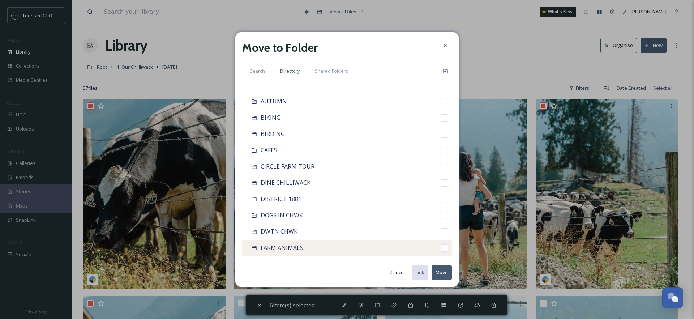
click at [293, 247] on span "FARM ANIMALS" at bounding box center [281, 247] width 43 height 8
checkbox input "false"
checkbox input "true"
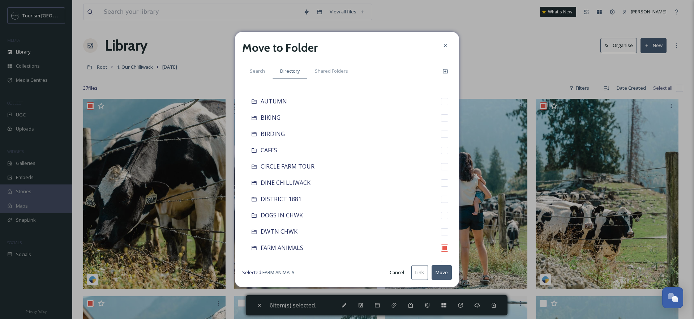
click at [441, 276] on button "Move" at bounding box center [441, 272] width 20 height 15
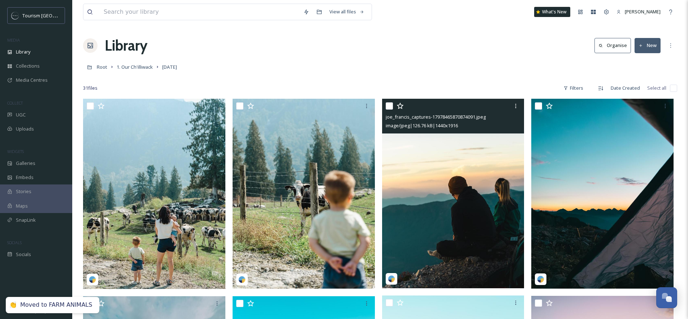
scroll to position [16, 0]
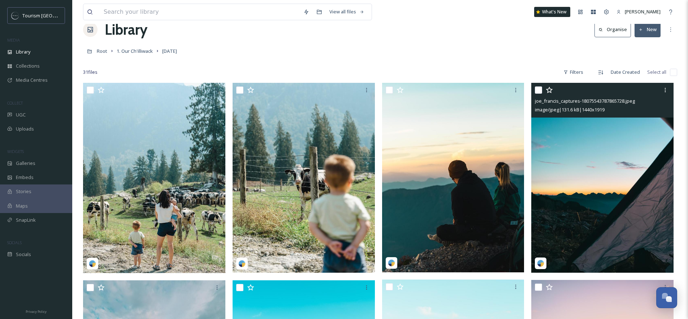
click at [539, 88] on input "checkbox" at bounding box center [538, 89] width 7 height 7
checkbox input "true"
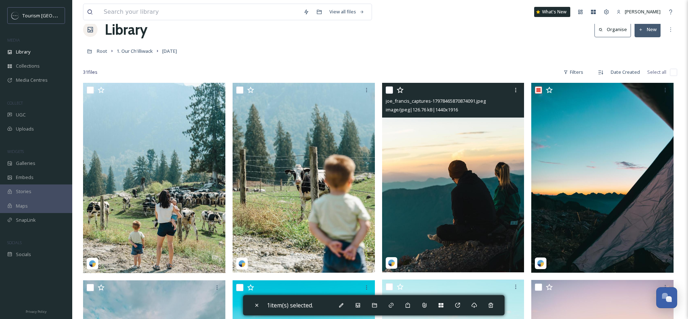
click at [390, 90] on input "checkbox" at bounding box center [389, 89] width 7 height 7
checkbox input "true"
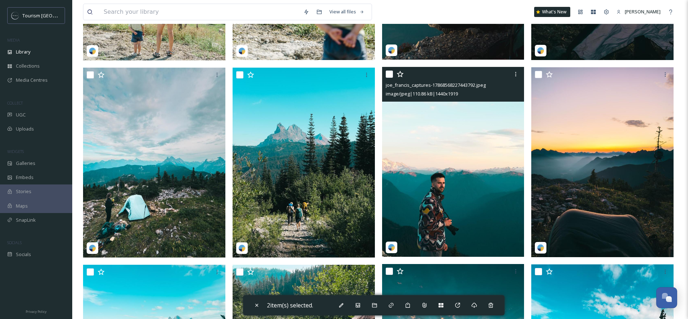
scroll to position [233, 0]
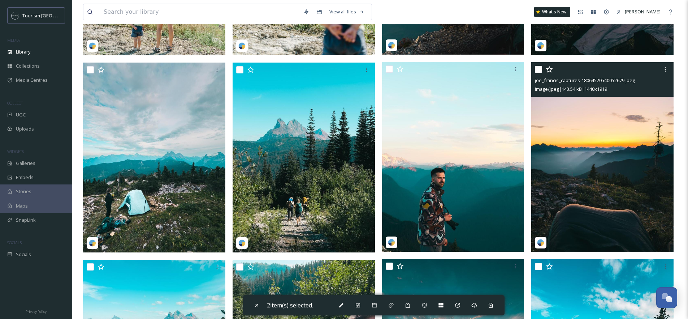
click at [537, 67] on input "checkbox" at bounding box center [538, 69] width 7 height 7
checkbox input "true"
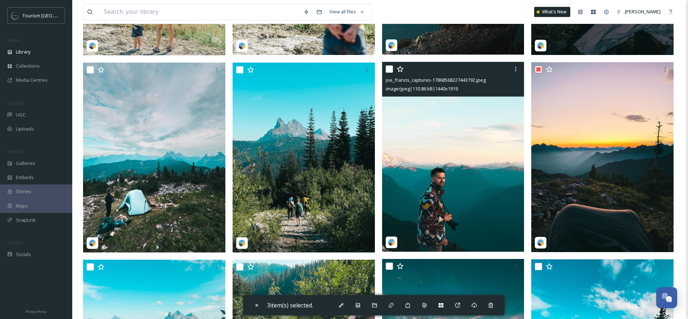
click at [389, 68] on input "checkbox" at bounding box center [389, 68] width 7 height 7
checkbox input "true"
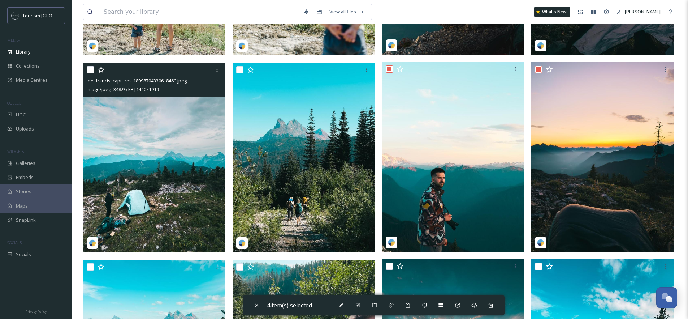
click at [90, 67] on input "checkbox" at bounding box center [90, 69] width 7 height 7
checkbox input "true"
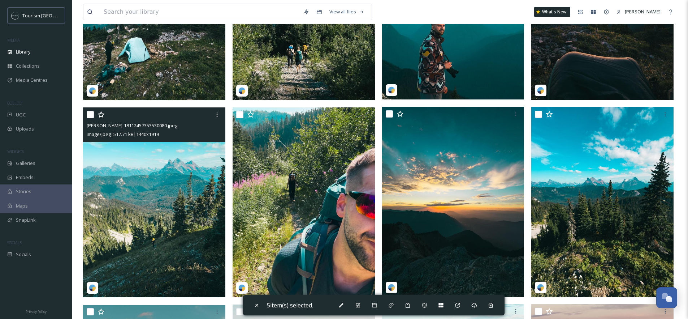
scroll to position [387, 0]
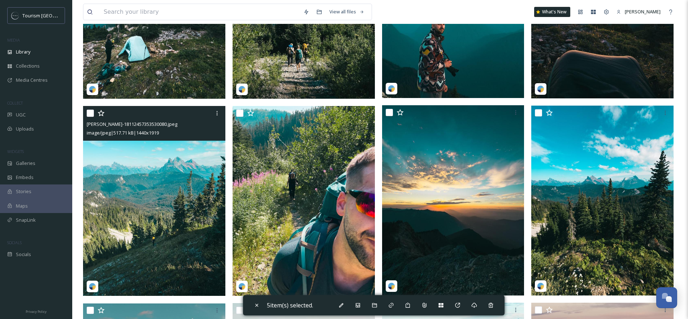
drag, startPoint x: 90, startPoint y: 114, endPoint x: 107, endPoint y: 111, distance: 17.6
click at [90, 114] on input "checkbox" at bounding box center [90, 112] width 7 height 7
checkbox input "true"
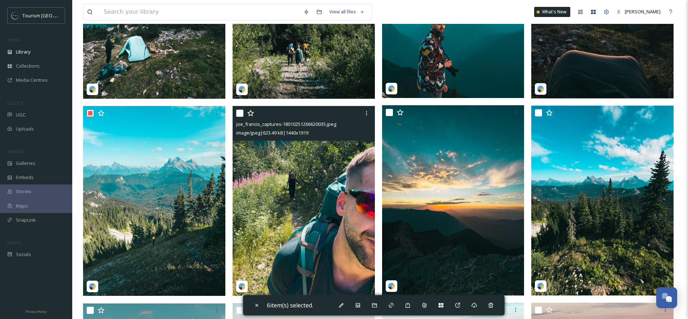
click at [238, 110] on input "checkbox" at bounding box center [239, 112] width 7 height 7
checkbox input "true"
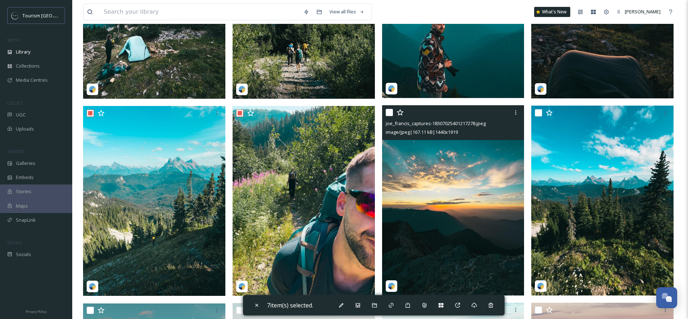
click at [390, 112] on input "checkbox" at bounding box center [389, 112] width 7 height 7
checkbox input "true"
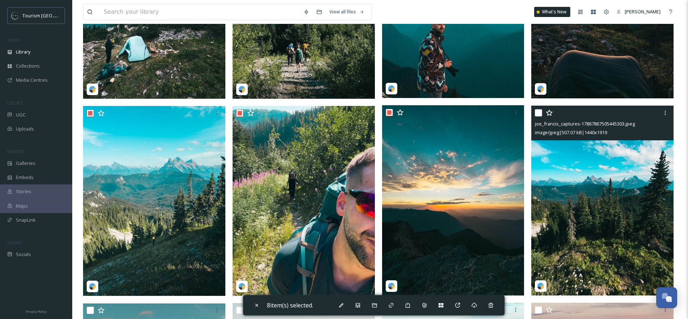
click at [541, 113] on input "checkbox" at bounding box center [538, 112] width 7 height 7
checkbox input "true"
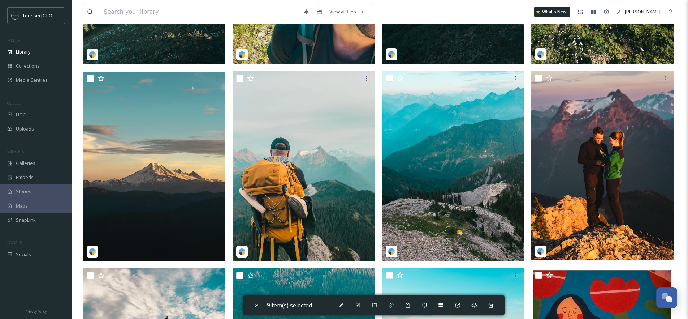
scroll to position [619, 0]
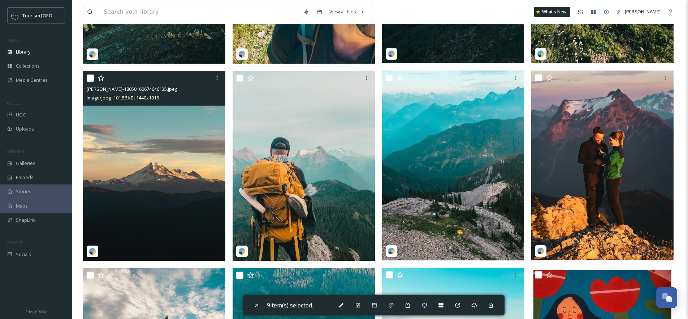
click at [89, 77] on input "checkbox" at bounding box center [90, 77] width 7 height 7
checkbox input "true"
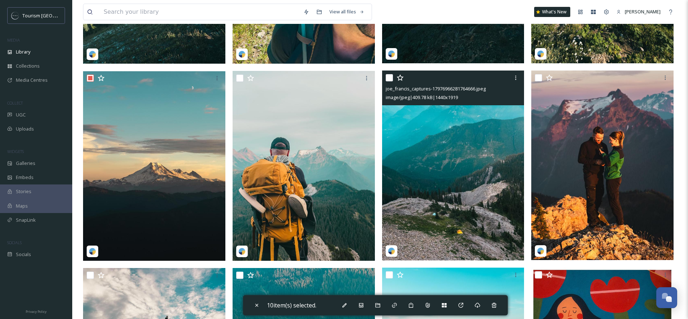
click at [387, 77] on input "checkbox" at bounding box center [389, 77] width 7 height 7
checkbox input "true"
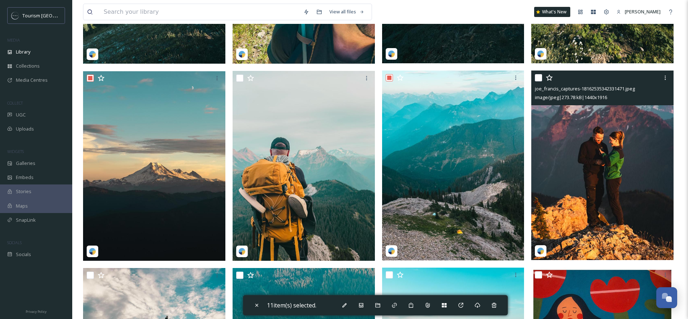
click at [539, 77] on input "checkbox" at bounding box center [538, 77] width 7 height 7
checkbox input "true"
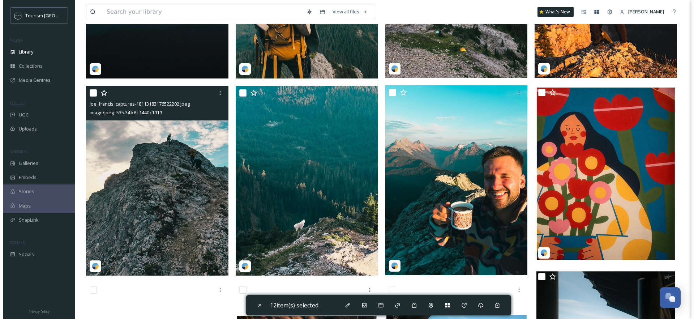
scroll to position [801, 0]
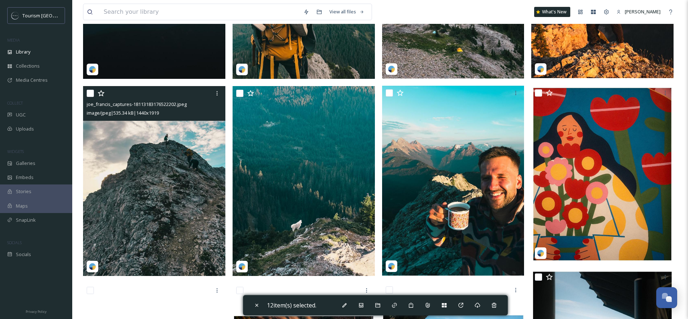
click at [93, 91] on input "checkbox" at bounding box center [90, 93] width 7 height 7
checkbox input "true"
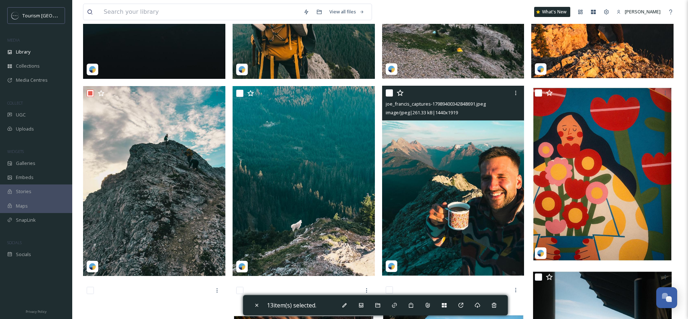
click at [391, 91] on input "checkbox" at bounding box center [389, 92] width 7 height 7
checkbox input "true"
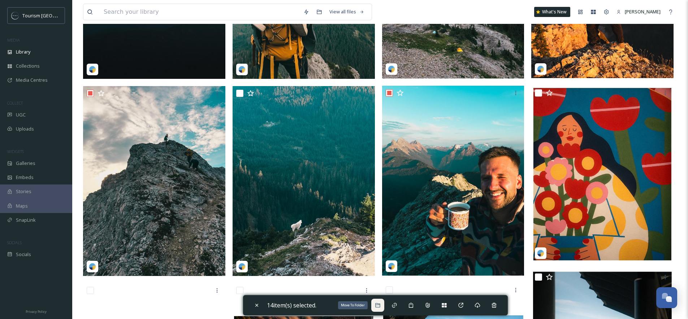
click at [381, 306] on icon at bounding box center [378, 305] width 6 height 6
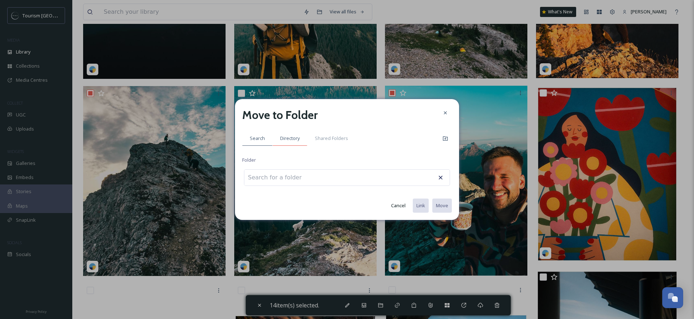
click at [286, 139] on span "Directory" at bounding box center [290, 138] width 20 height 7
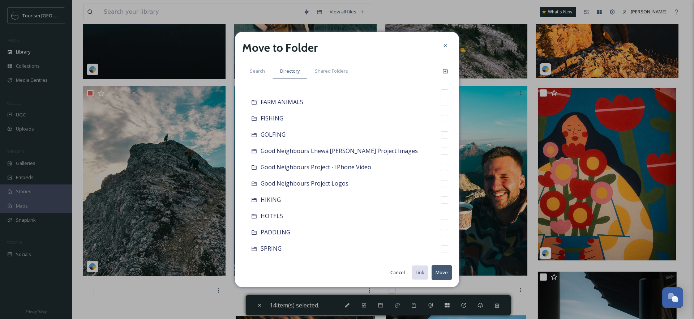
scroll to position [275, 0]
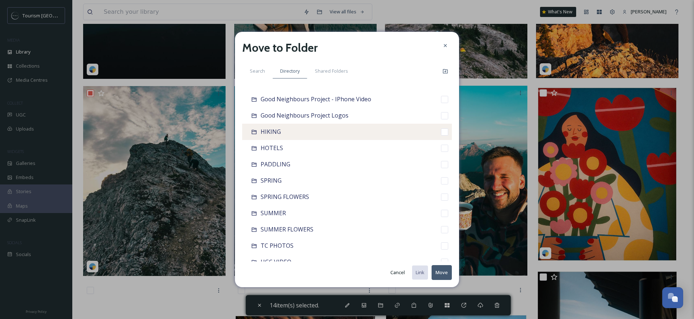
click at [285, 138] on div "HIKING" at bounding box center [347, 132] width 210 height 16
checkbox input "false"
checkbox input "true"
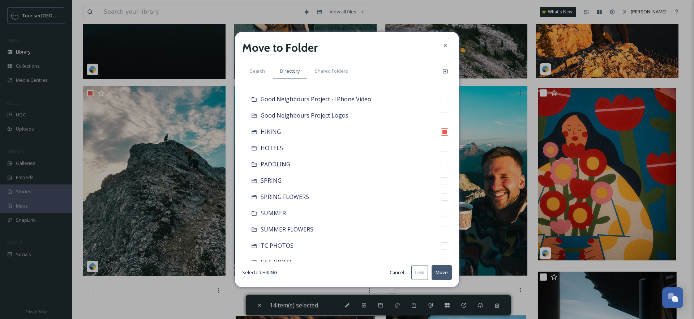
click at [443, 274] on button "Move" at bounding box center [441, 272] width 20 height 15
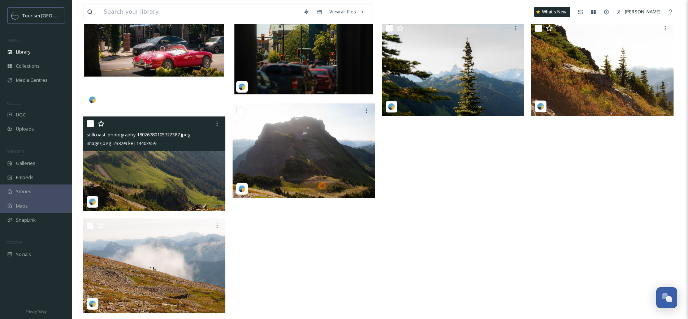
scroll to position [554, 0]
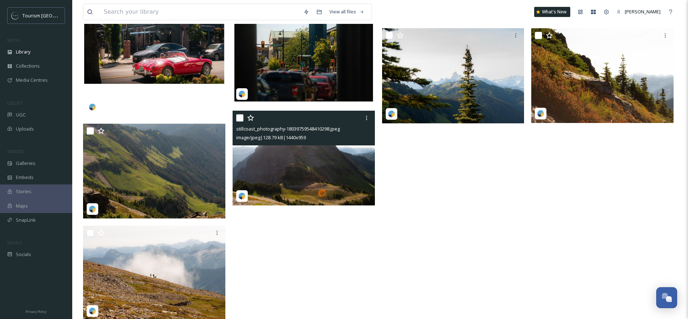
drag, startPoint x: 238, startPoint y: 119, endPoint x: 179, endPoint y: 124, distance: 59.5
click at [239, 119] on input "checkbox" at bounding box center [239, 117] width 7 height 7
checkbox input "true"
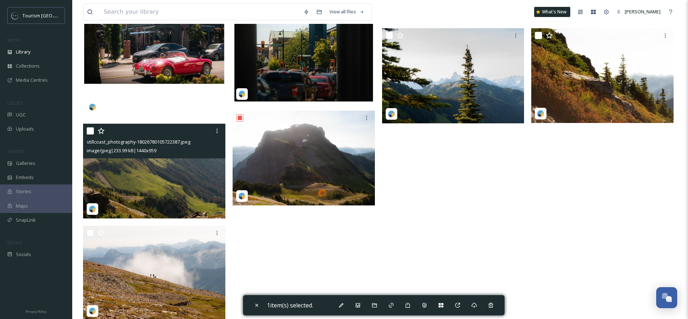
click at [89, 130] on input "checkbox" at bounding box center [90, 130] width 7 height 7
checkbox input "true"
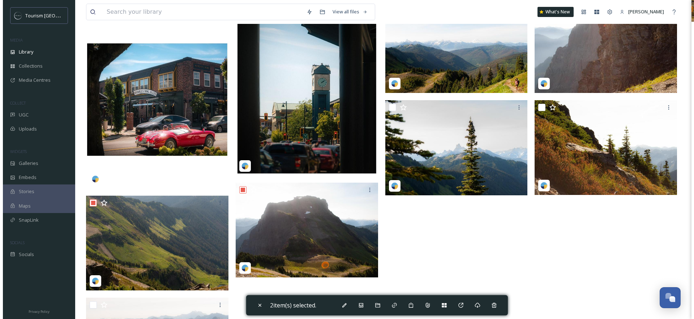
scroll to position [402, 0]
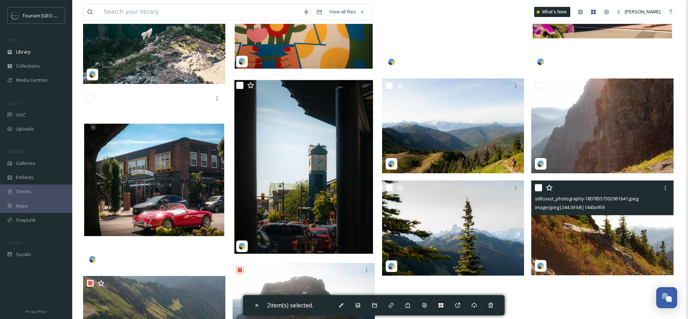
click at [538, 185] on input "checkbox" at bounding box center [538, 187] width 7 height 7
checkbox input "true"
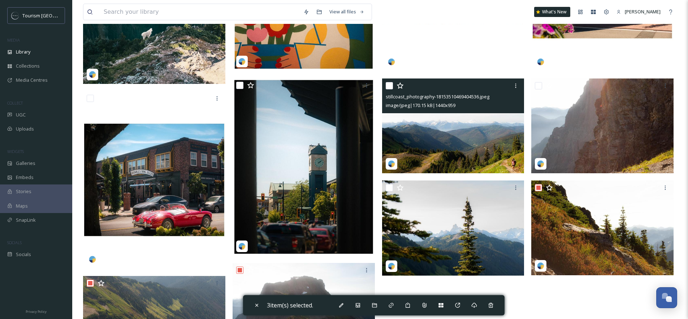
click at [391, 84] on input "checkbox" at bounding box center [389, 85] width 7 height 7
checkbox input "true"
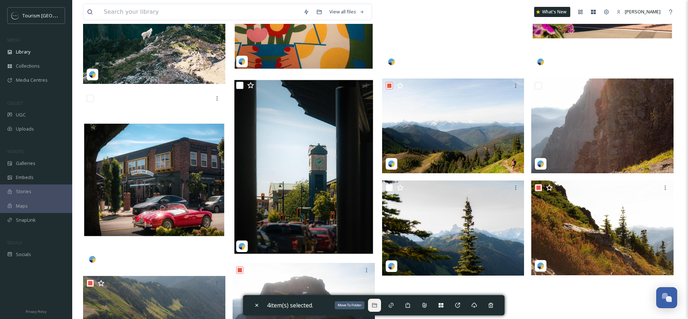
click at [377, 305] on icon at bounding box center [375, 305] width 6 height 6
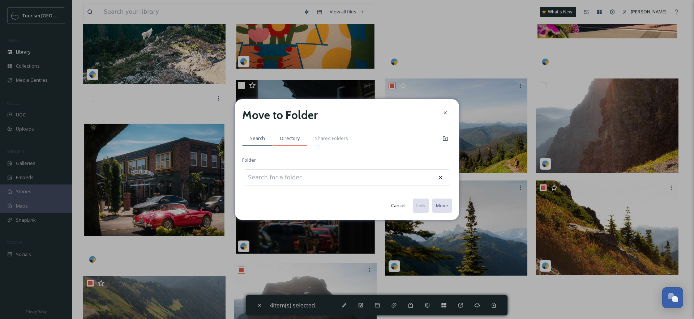
click at [292, 141] on span "Directory" at bounding box center [290, 138] width 20 height 7
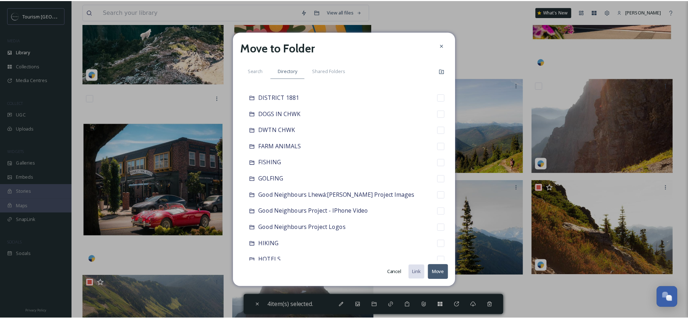
scroll to position [164, 0]
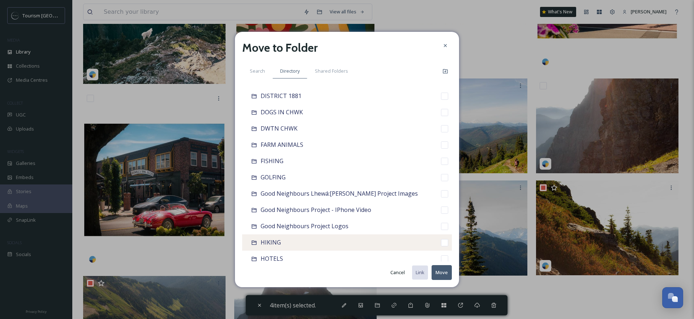
click at [292, 241] on div "HIKING" at bounding box center [347, 242] width 210 height 16
checkbox input "false"
checkbox input "true"
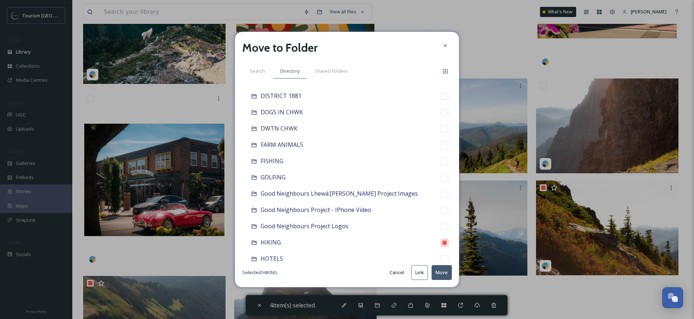
click at [441, 275] on button "Move" at bounding box center [441, 272] width 20 height 15
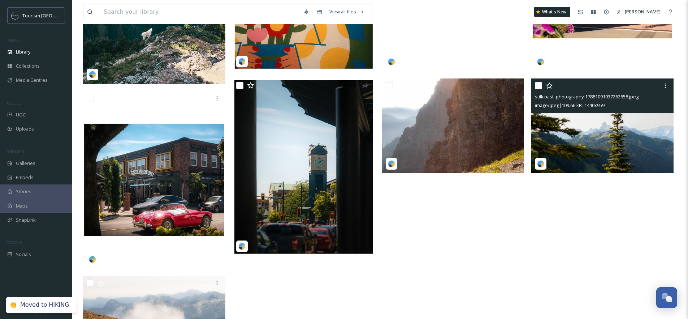
click at [539, 84] on input "checkbox" at bounding box center [538, 85] width 7 height 7
checkbox input "true"
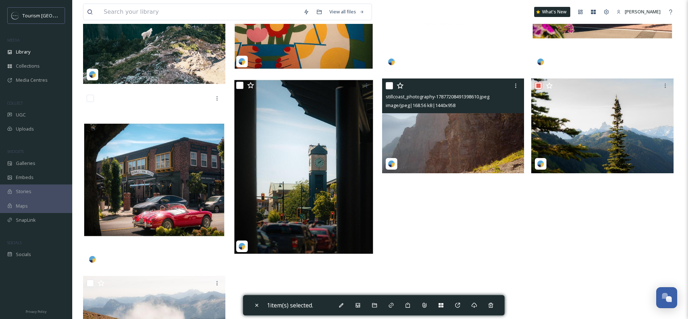
click at [389, 86] on input "checkbox" at bounding box center [389, 85] width 7 height 7
checkbox input "true"
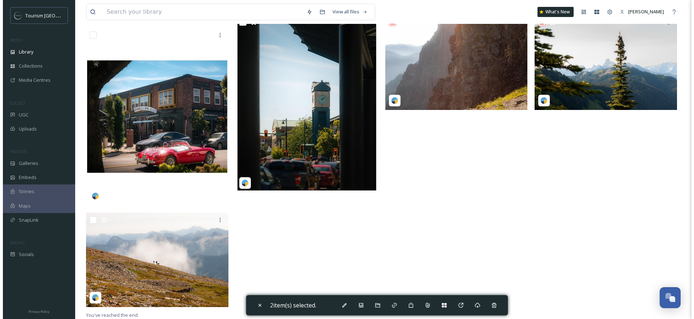
scroll to position [465, 0]
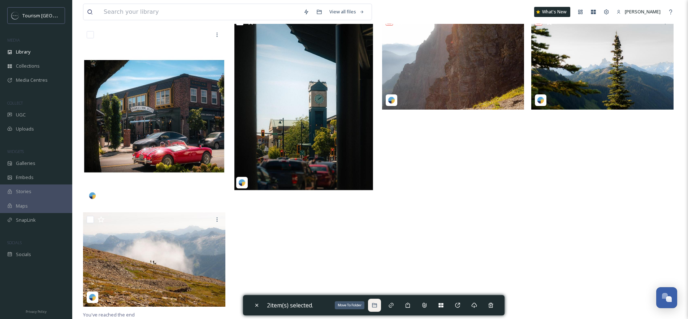
click at [377, 308] on div "Move To Folder" at bounding box center [374, 304] width 13 height 13
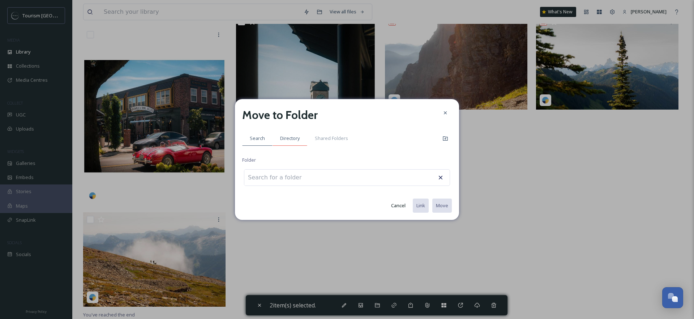
click at [299, 137] on span "Directory" at bounding box center [290, 138] width 20 height 7
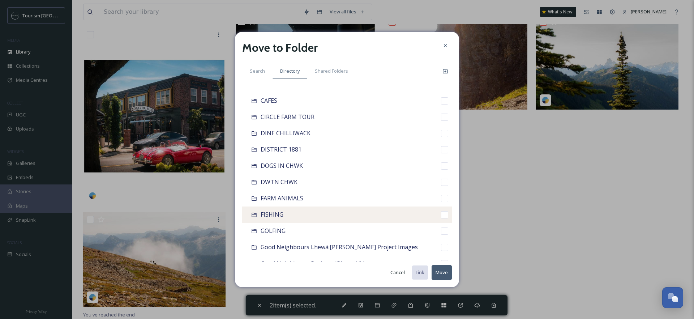
scroll to position [265, 0]
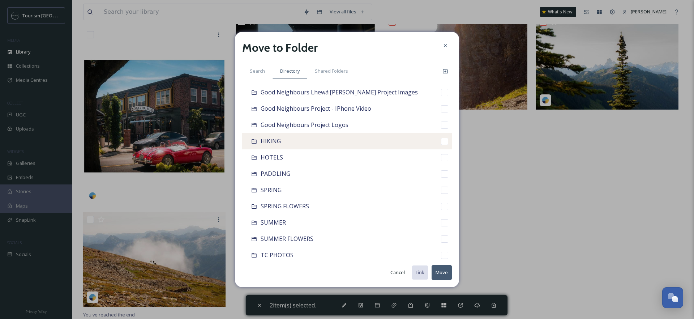
click at [272, 141] on span "HIKING" at bounding box center [270, 141] width 20 height 8
checkbox input "false"
checkbox input "true"
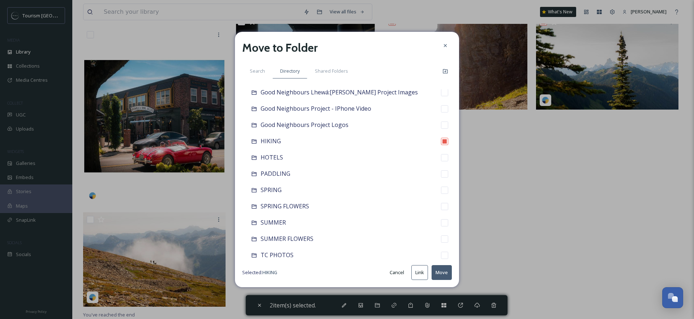
click at [444, 272] on button "Move" at bounding box center [441, 272] width 20 height 15
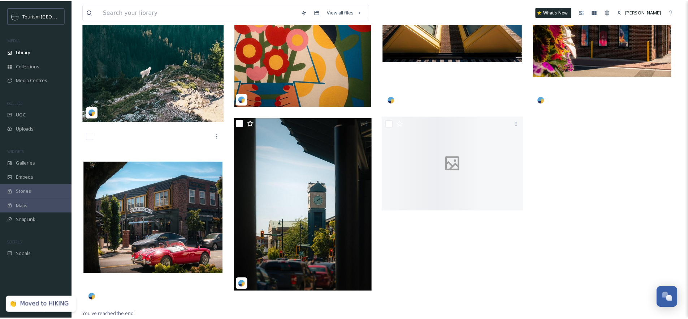
scroll to position [364, 0]
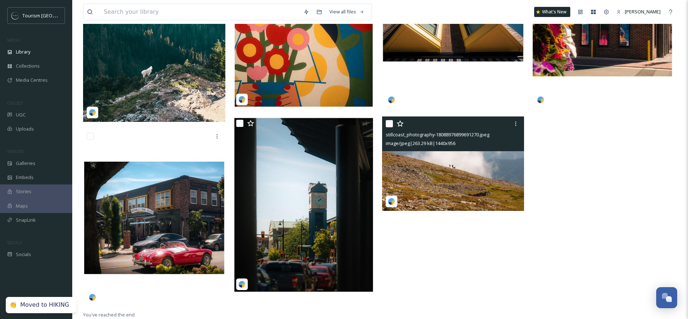
click at [478, 162] on img at bounding box center [453, 163] width 142 height 95
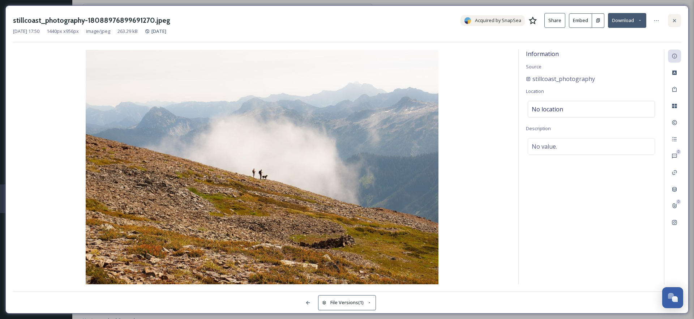
click at [673, 18] on icon at bounding box center [674, 21] width 6 height 6
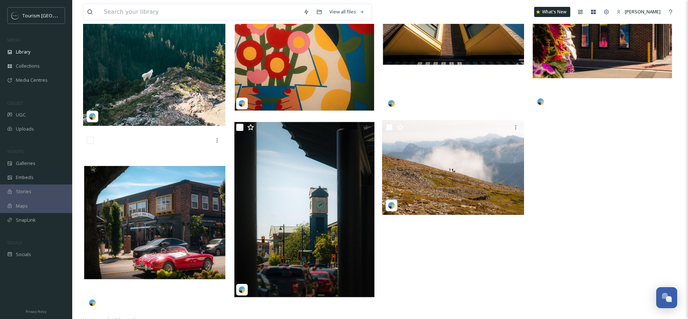
click at [447, 243] on div at bounding box center [455, 25] width 146 height 581
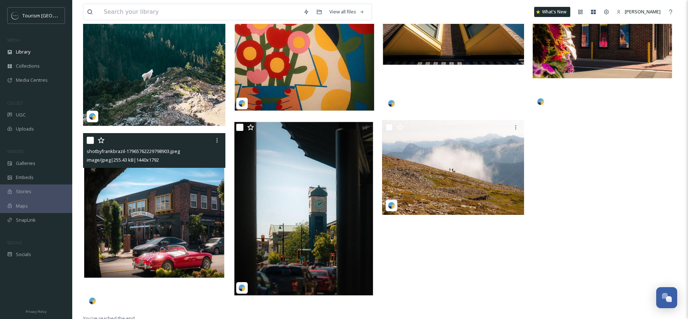
click at [89, 139] on input "checkbox" at bounding box center [90, 140] width 7 height 7
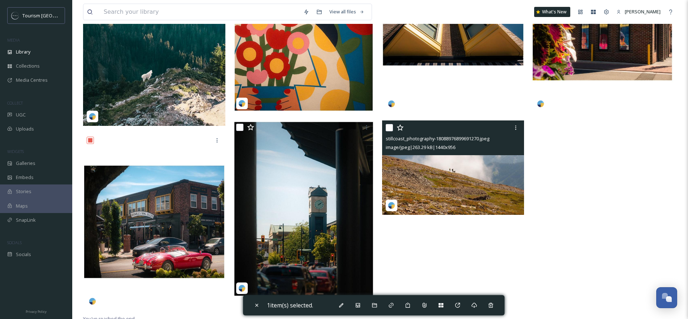
scroll to position [359, 0]
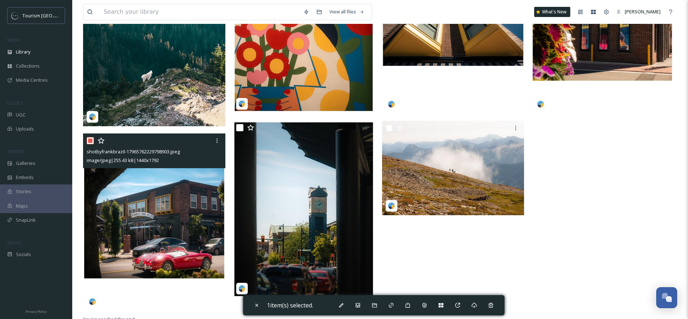
click at [90, 141] on input "checkbox" at bounding box center [90, 140] width 7 height 7
checkbox input "false"
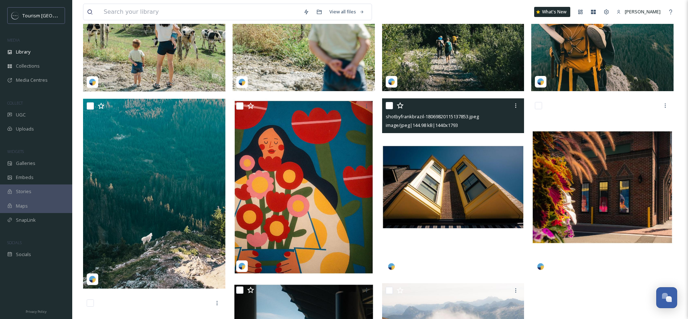
scroll to position [117, 0]
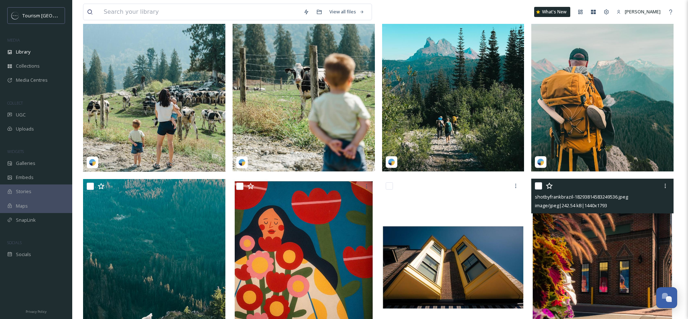
click at [537, 185] on input "checkbox" at bounding box center [538, 185] width 7 height 7
checkbox input "true"
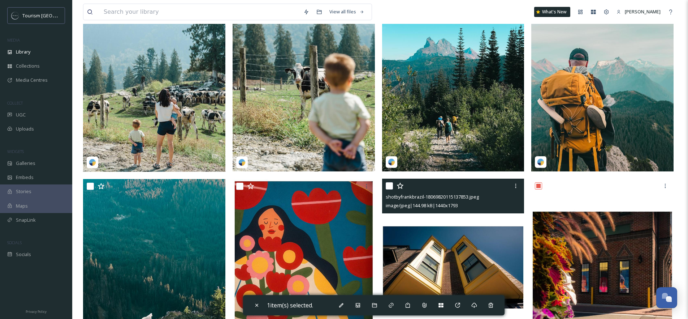
click at [392, 186] on input "checkbox" at bounding box center [389, 185] width 7 height 7
checkbox input "true"
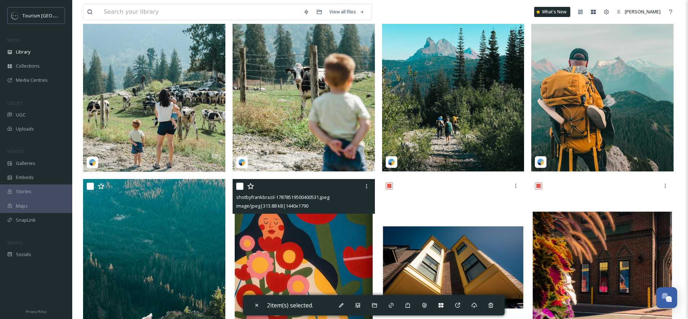
click at [240, 187] on input "checkbox" at bounding box center [239, 185] width 7 height 7
checkbox input "true"
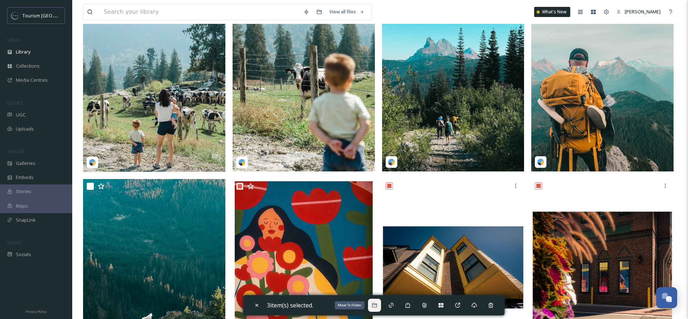
click at [378, 303] on icon at bounding box center [375, 305] width 6 height 6
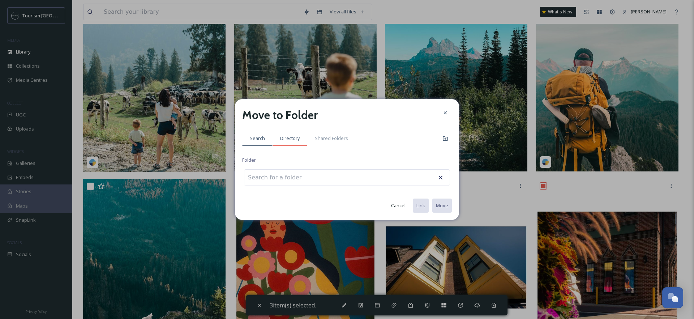
click at [288, 136] on span "Directory" at bounding box center [290, 138] width 20 height 7
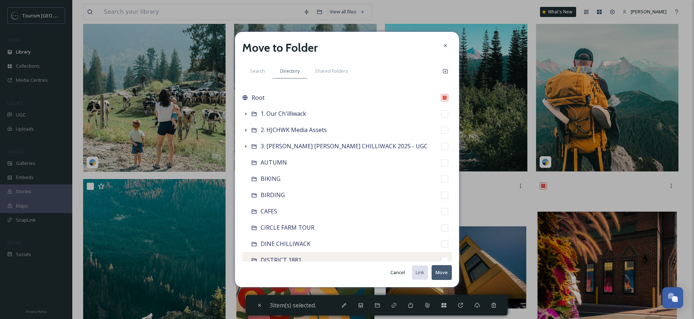
click at [295, 256] on span "DISTRICT 1881" at bounding box center [280, 260] width 41 height 8
checkbox input "false"
checkbox input "true"
click at [448, 273] on button "Move" at bounding box center [441, 272] width 20 height 15
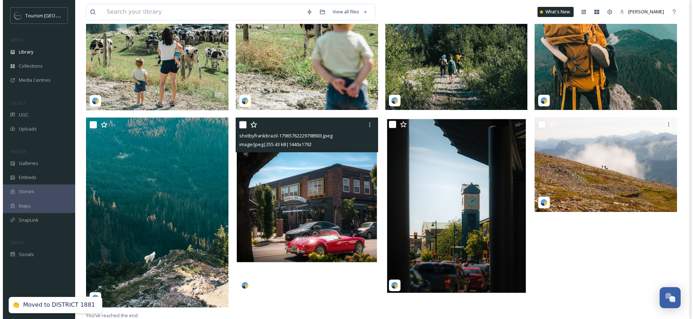
scroll to position [179, 0]
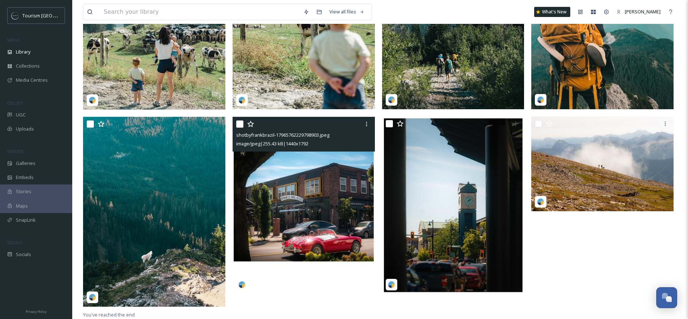
click at [314, 181] on img at bounding box center [304, 205] width 142 height 177
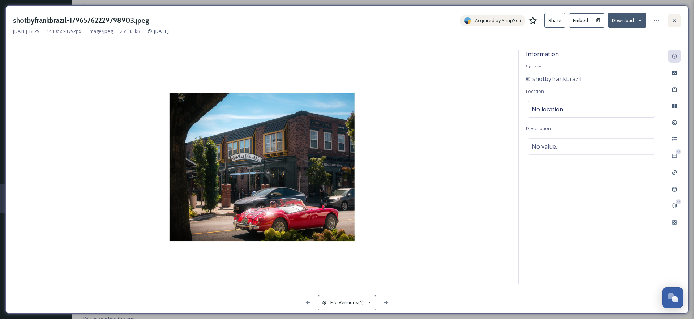
click at [675, 16] on div at bounding box center [674, 20] width 13 height 13
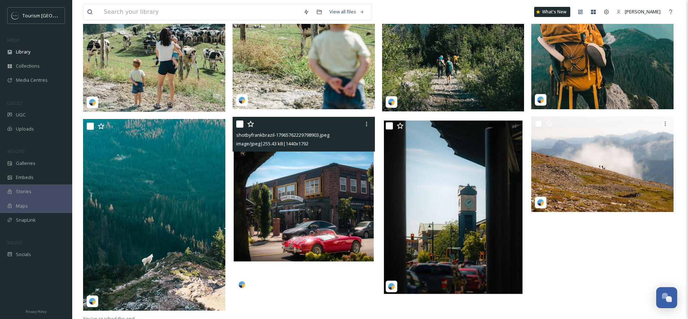
click at [240, 124] on input "checkbox" at bounding box center [239, 123] width 7 height 7
checkbox input "true"
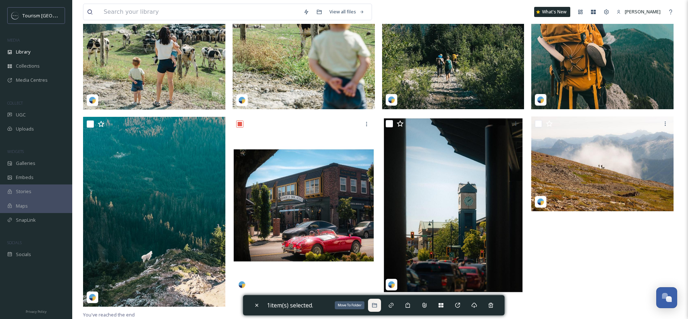
click at [381, 303] on div "Move To Folder" at bounding box center [374, 304] width 13 height 13
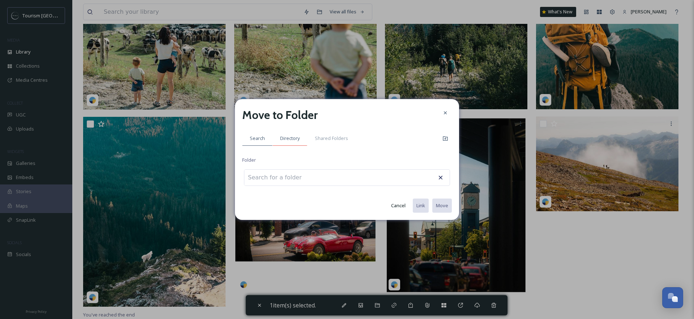
click at [292, 137] on span "Directory" at bounding box center [290, 138] width 20 height 7
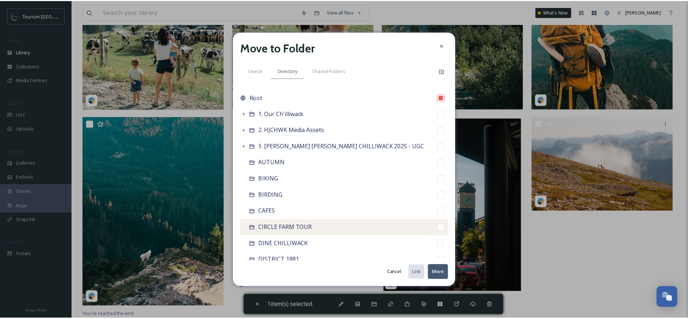
scroll to position [14, 0]
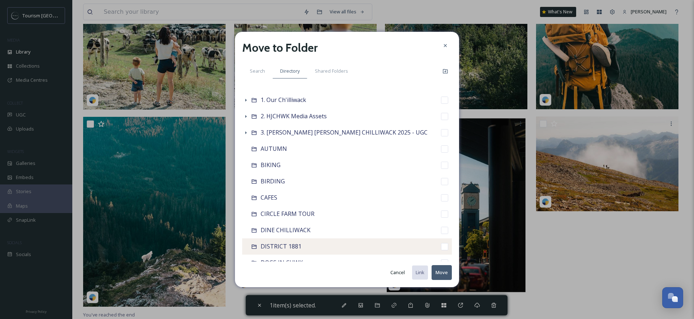
click at [291, 244] on span "DISTRICT 1881" at bounding box center [280, 246] width 41 height 8
checkbox input "false"
checkbox input "true"
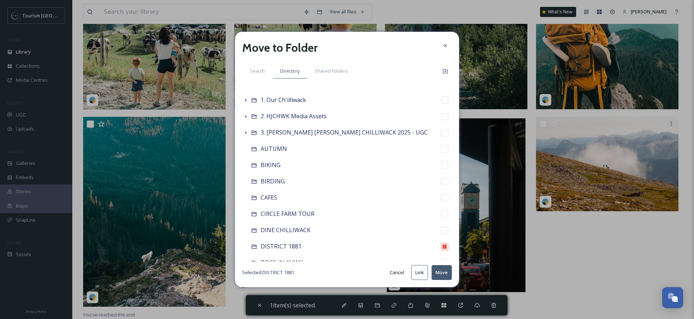
click at [438, 275] on button "Move" at bounding box center [441, 272] width 20 height 15
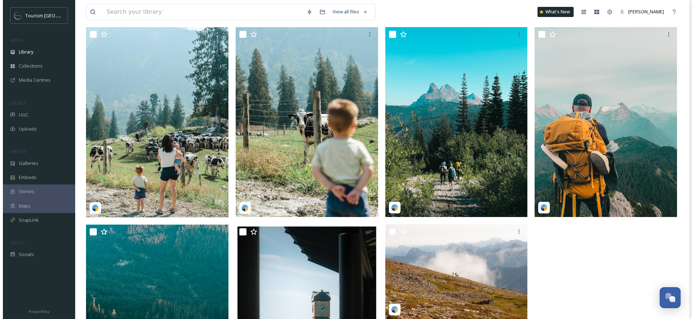
scroll to position [32, 0]
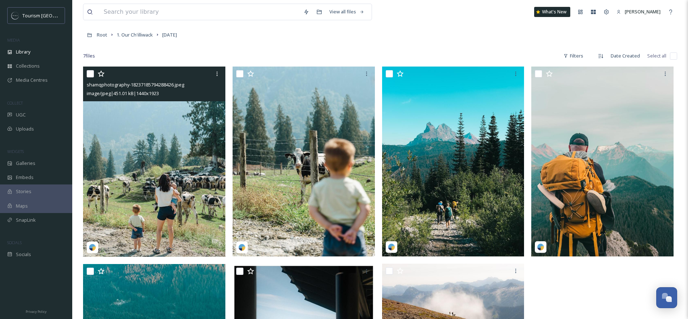
click at [170, 147] on img at bounding box center [154, 161] width 142 height 190
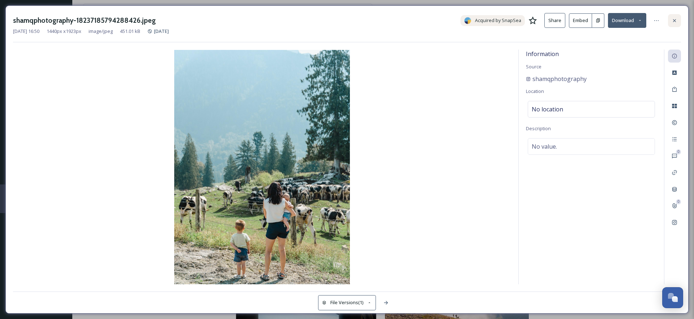
click at [680, 19] on div at bounding box center [674, 20] width 13 height 13
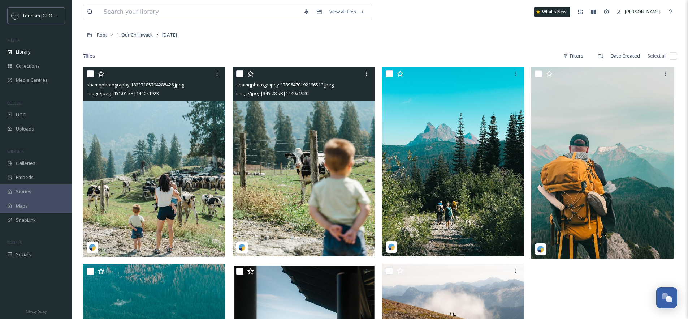
click at [239, 72] on input "checkbox" at bounding box center [239, 73] width 7 height 7
checkbox input "true"
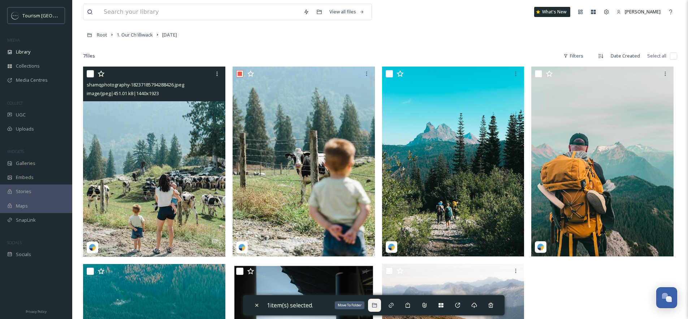
click at [377, 305] on icon at bounding box center [374, 305] width 5 height 4
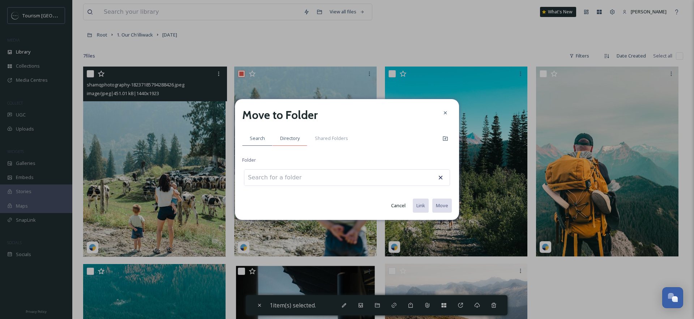
click at [293, 136] on span "Directory" at bounding box center [290, 138] width 20 height 7
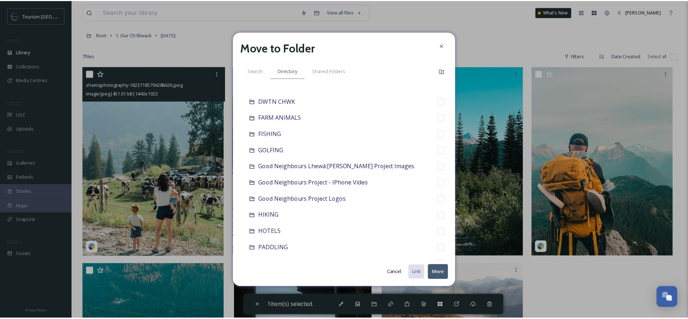
scroll to position [194, 0]
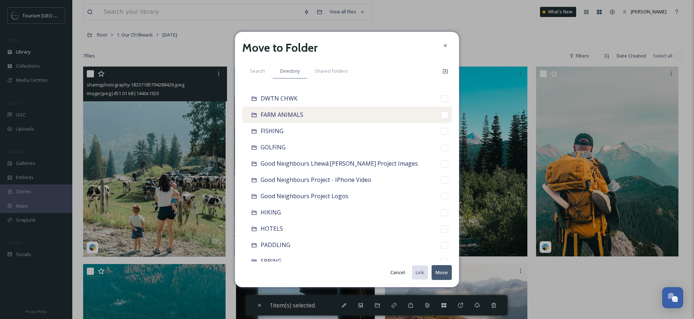
click at [298, 117] on span "FARM ANIMALS" at bounding box center [281, 115] width 43 height 8
checkbox input "false"
checkbox input "true"
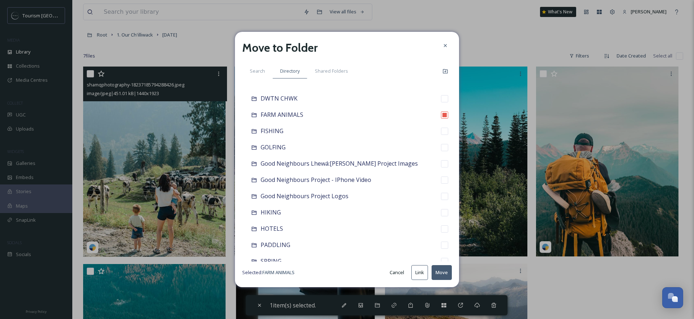
click at [440, 269] on button "Move" at bounding box center [441, 272] width 20 height 15
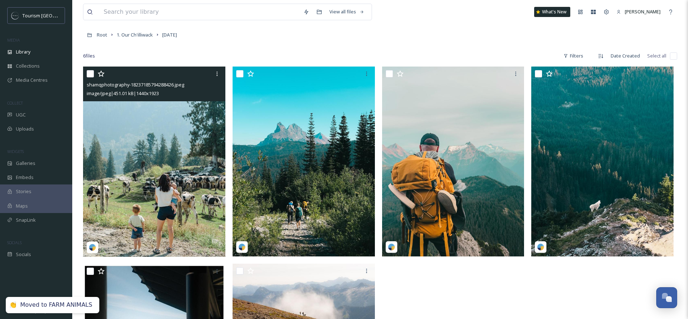
click at [176, 173] on img at bounding box center [154, 161] width 142 height 190
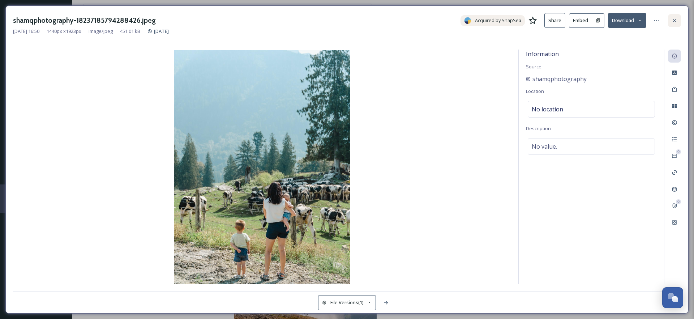
click at [676, 20] on icon at bounding box center [674, 21] width 6 height 6
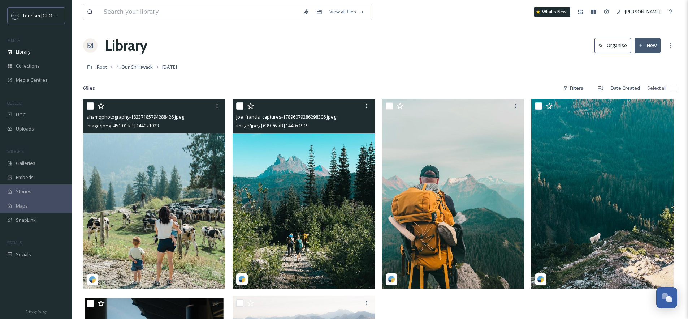
click at [240, 105] on input "checkbox" at bounding box center [239, 105] width 7 height 7
checkbox input "true"
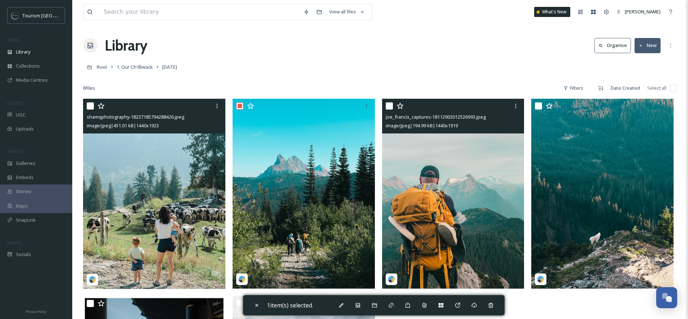
click at [387, 105] on input "checkbox" at bounding box center [389, 105] width 7 height 7
checkbox input "true"
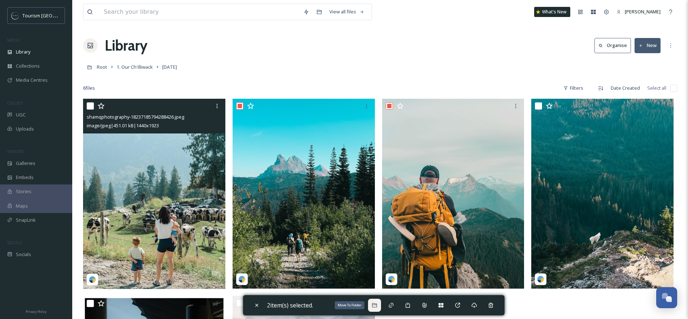
click at [380, 299] on div "Move To Folder" at bounding box center [374, 304] width 13 height 13
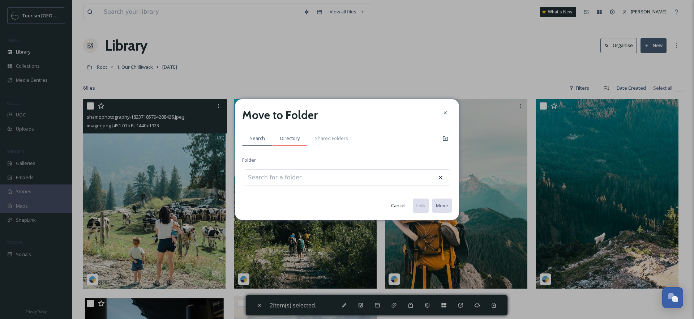
click at [294, 137] on span "Directory" at bounding box center [290, 138] width 20 height 7
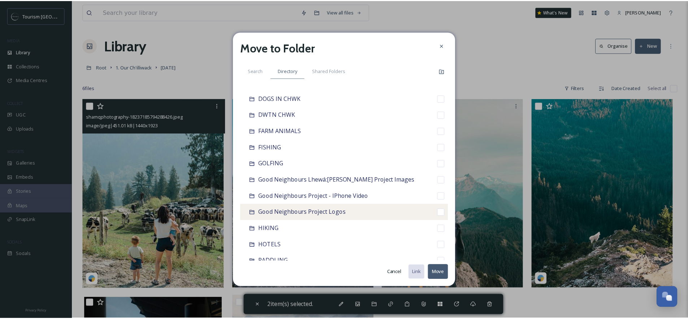
scroll to position [178, 0]
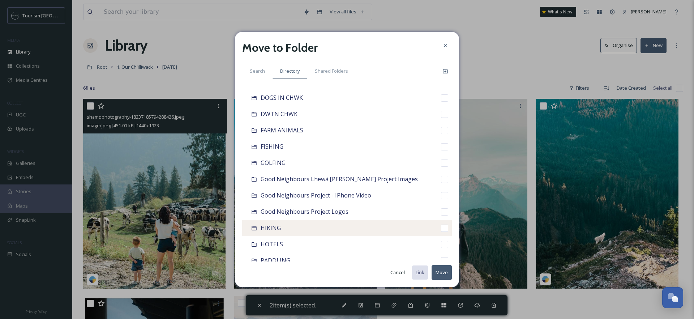
click at [282, 232] on div "HIKING" at bounding box center [347, 228] width 210 height 16
checkbox input "false"
checkbox input "true"
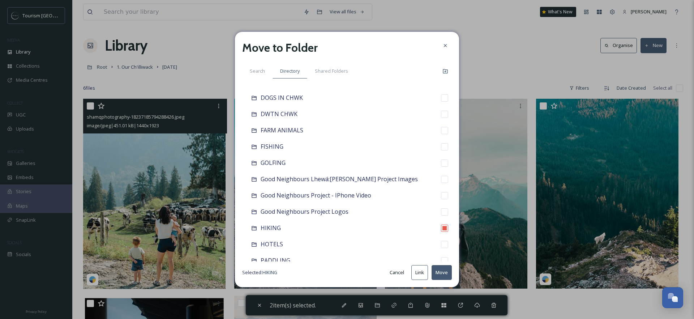
click at [436, 270] on button "Move" at bounding box center [441, 272] width 20 height 15
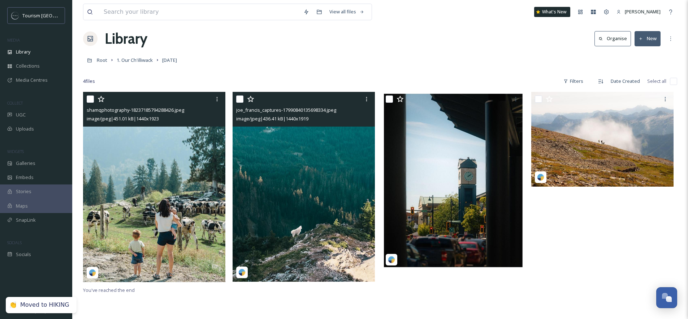
scroll to position [14, 0]
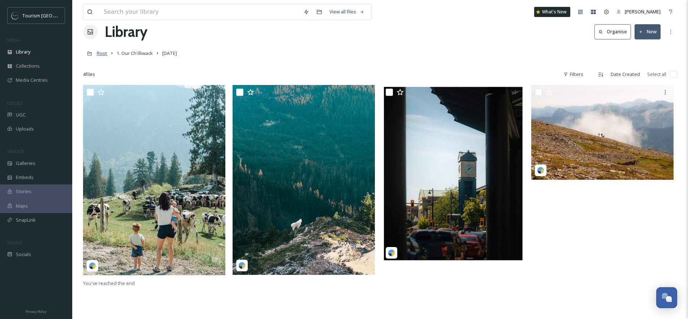
click at [103, 50] on span "Root" at bounding box center [102, 53] width 10 height 7
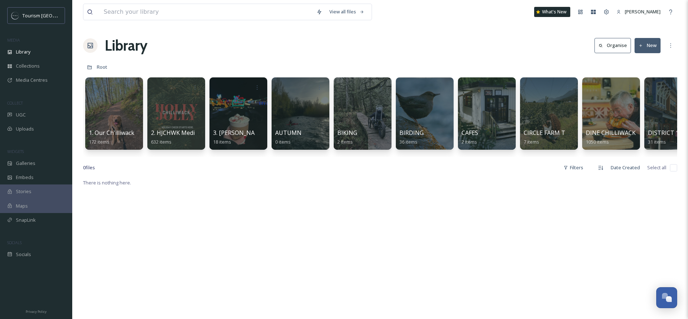
scroll to position [0, 580]
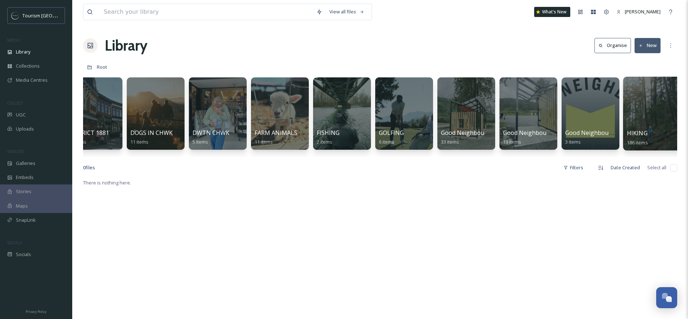
click at [631, 110] on div at bounding box center [652, 114] width 59 height 74
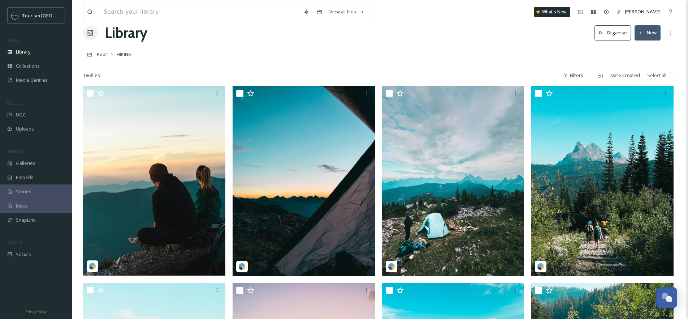
scroll to position [13, 0]
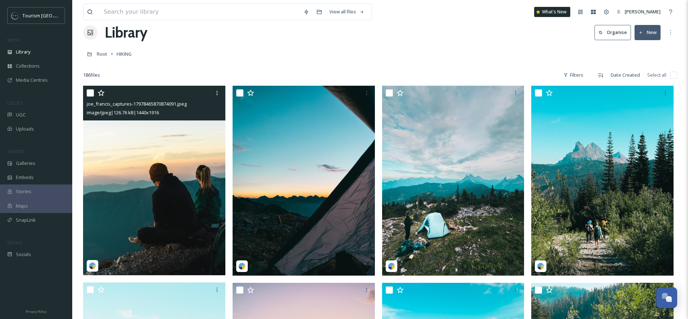
click at [139, 176] on img at bounding box center [154, 180] width 142 height 189
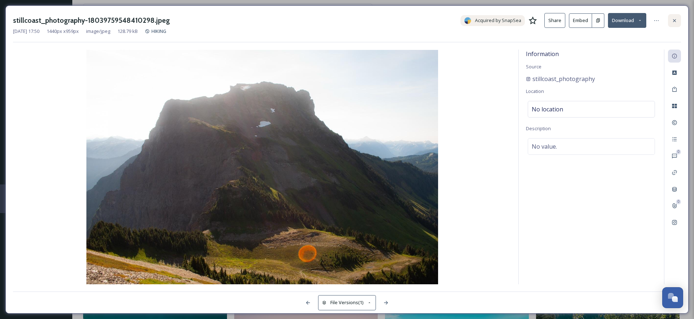
click at [674, 23] on icon at bounding box center [674, 21] width 6 height 6
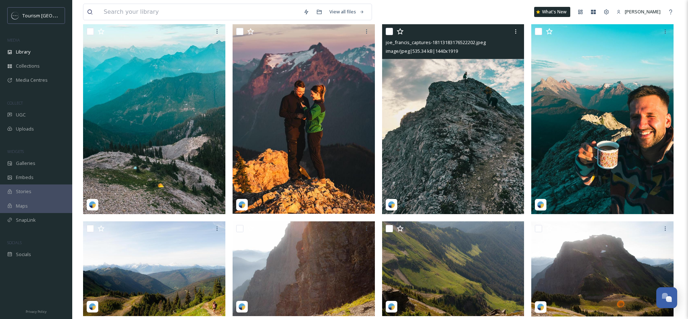
scroll to position [820, 0]
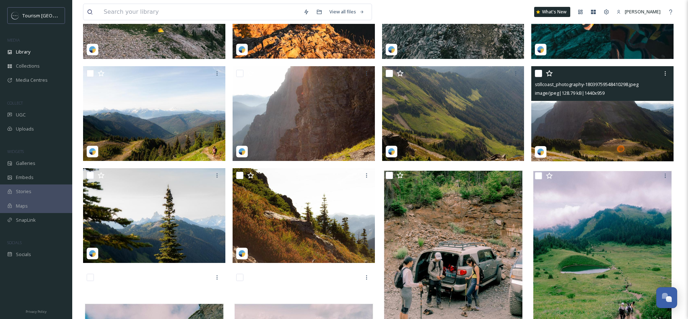
click at [539, 73] on input "checkbox" at bounding box center [538, 73] width 7 height 7
checkbox input "true"
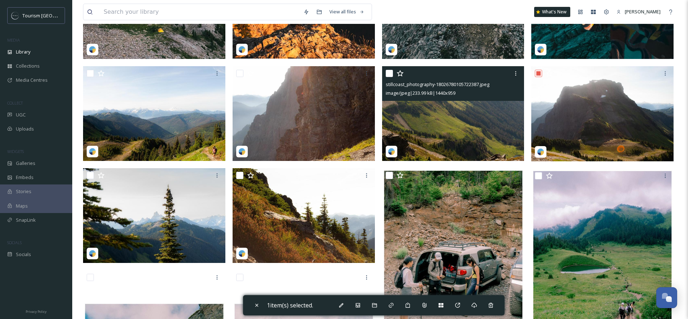
click at [390, 73] on input "checkbox" at bounding box center [389, 73] width 7 height 7
checkbox input "true"
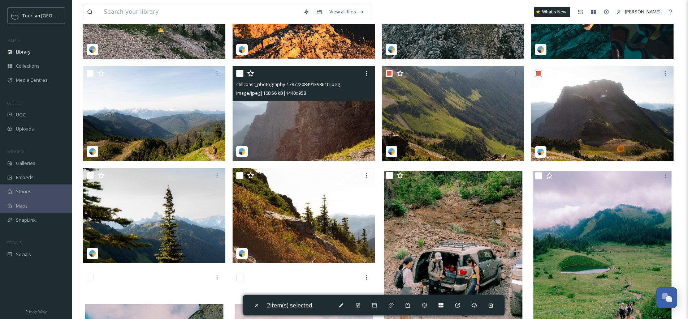
drag, startPoint x: 241, startPoint y: 71, endPoint x: 238, endPoint y: 75, distance: 5.4
click at [241, 71] on input "checkbox" at bounding box center [239, 73] width 7 height 7
checkbox input "true"
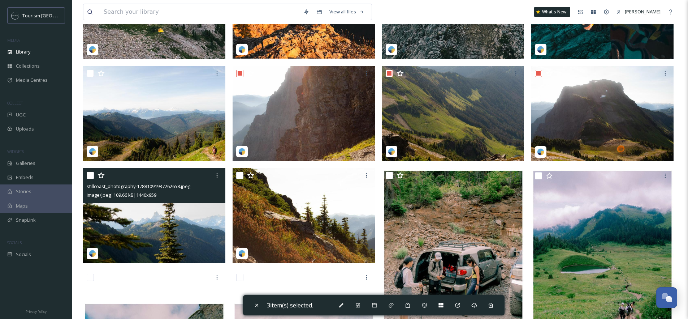
click at [91, 174] on input "checkbox" at bounding box center [90, 175] width 7 height 7
checkbox input "true"
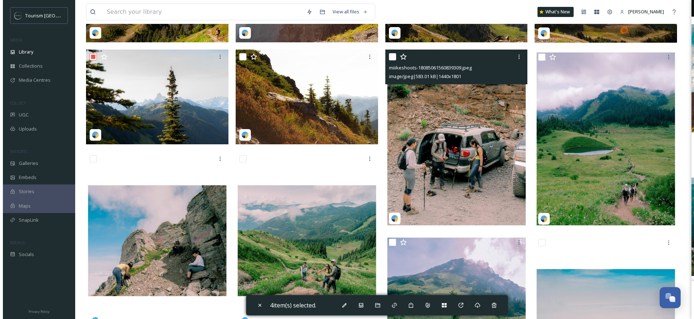
scroll to position [948, 0]
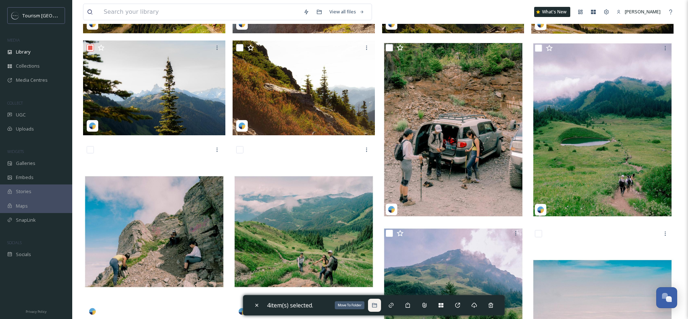
click at [376, 301] on div "Move To Folder" at bounding box center [374, 304] width 13 height 13
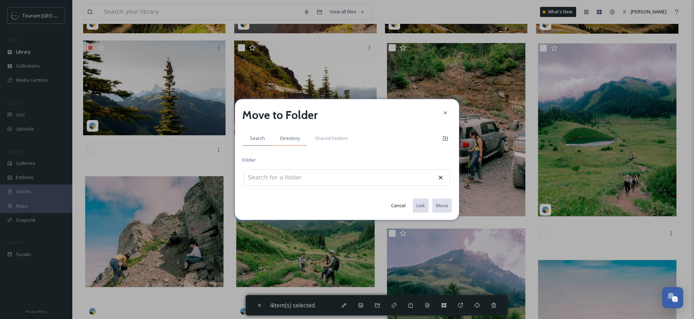
click at [294, 135] on span "Directory" at bounding box center [290, 138] width 20 height 7
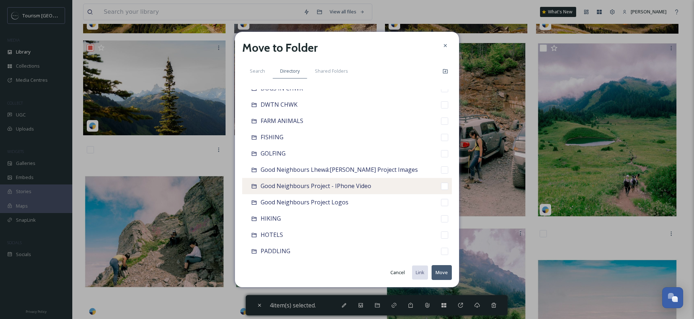
scroll to position [0, 0]
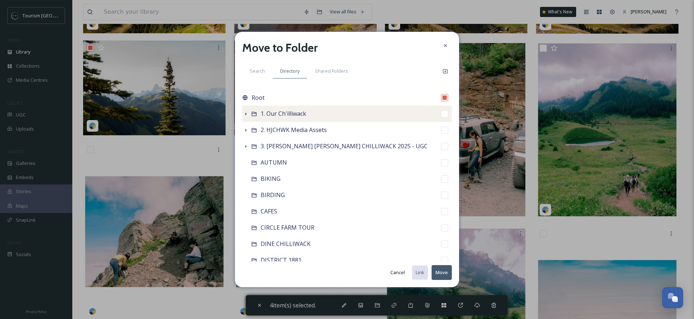
click at [280, 115] on span "1. Our Ch'illiwack" at bounding box center [283, 113] width 46 height 8
checkbox input "false"
click at [252, 115] on icon at bounding box center [254, 114] width 6 height 6
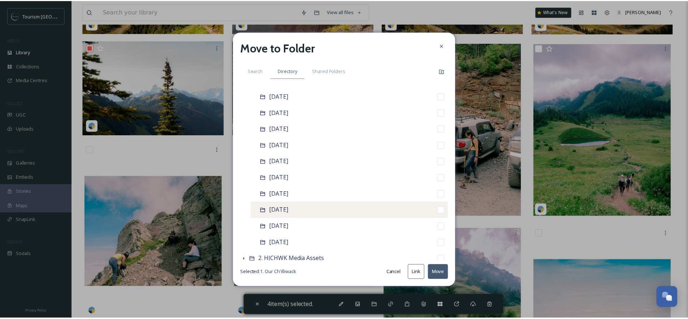
scroll to position [68, 0]
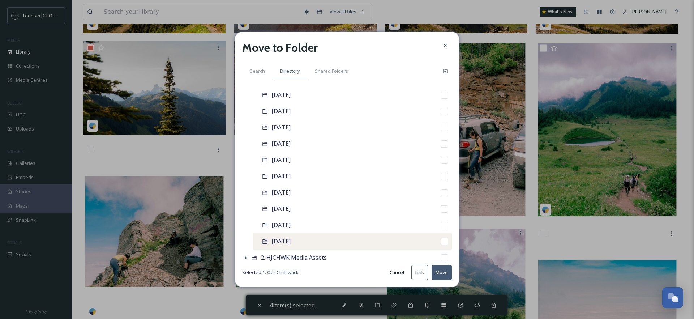
click at [288, 242] on span "[DATE]" at bounding box center [280, 241] width 19 height 8
checkbox input "false"
checkbox input "true"
click at [440, 276] on button "Move" at bounding box center [441, 272] width 20 height 15
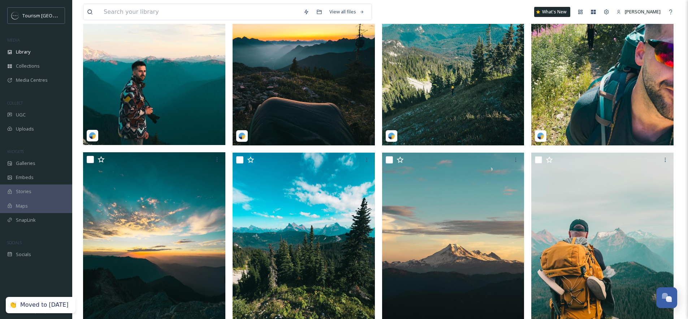
scroll to position [0, 0]
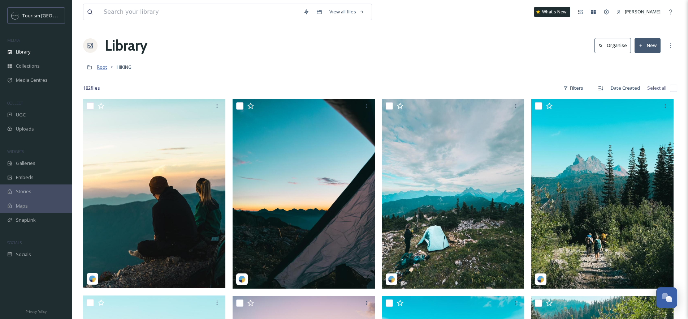
click at [99, 66] on span "Root" at bounding box center [102, 67] width 10 height 7
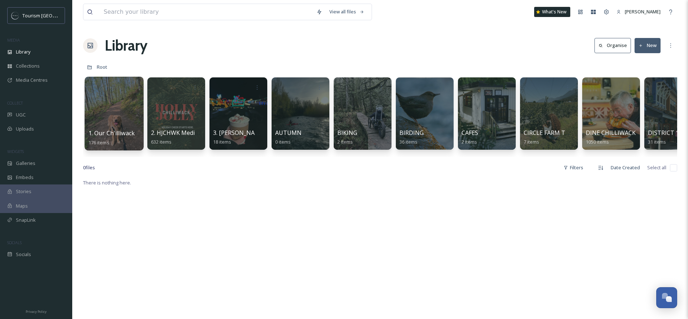
click at [113, 121] on div at bounding box center [114, 114] width 59 height 74
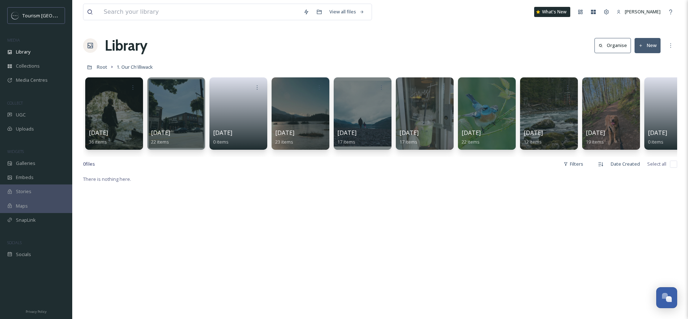
scroll to position [0, 151]
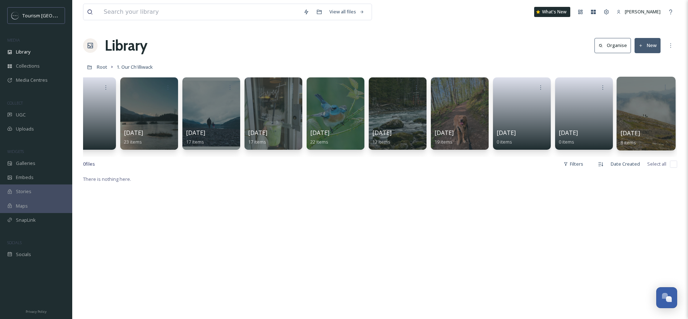
click at [642, 118] on div at bounding box center [646, 114] width 59 height 74
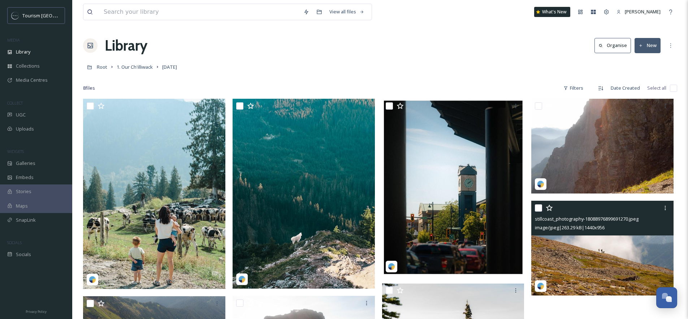
click at [541, 208] on input "checkbox" at bounding box center [538, 207] width 7 height 7
checkbox input "true"
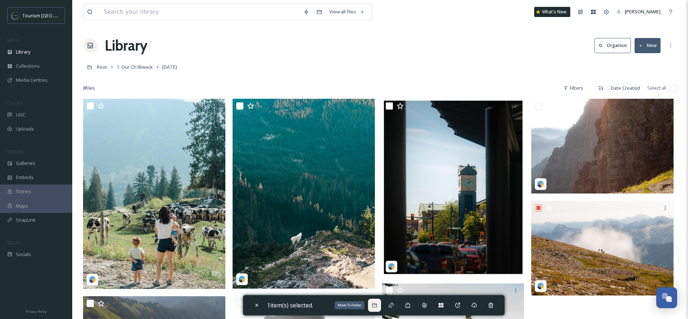
click at [380, 304] on div "Move To Folder" at bounding box center [374, 304] width 13 height 13
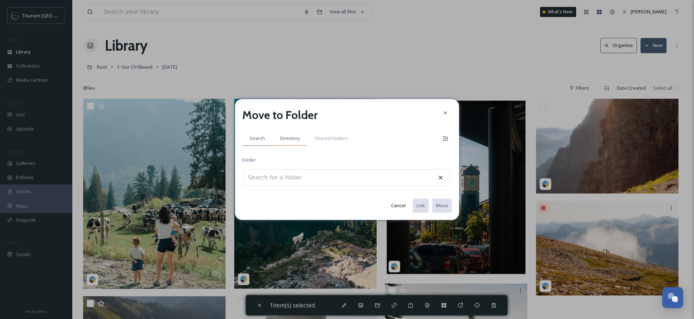
click at [299, 134] on div "Directory" at bounding box center [289, 138] width 35 height 15
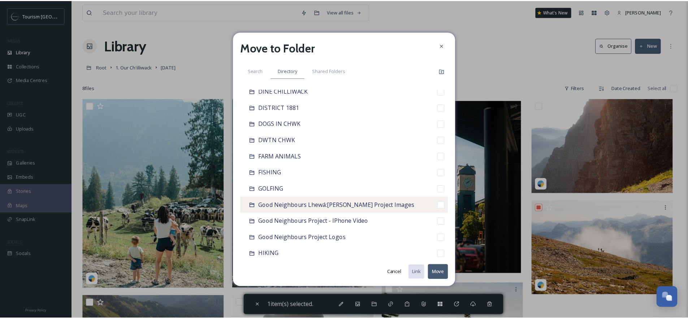
scroll to position [302, 0]
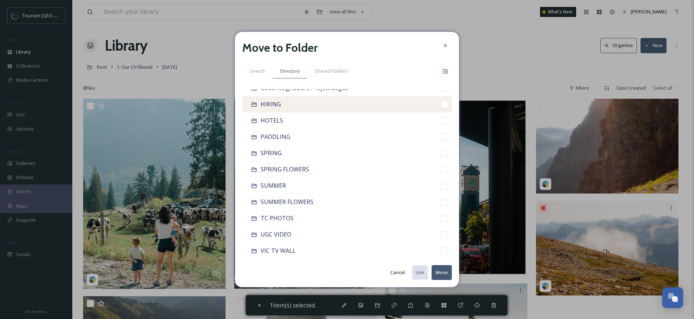
click at [281, 106] on div "HIKING" at bounding box center [347, 104] width 210 height 16
checkbox input "false"
checkbox input "true"
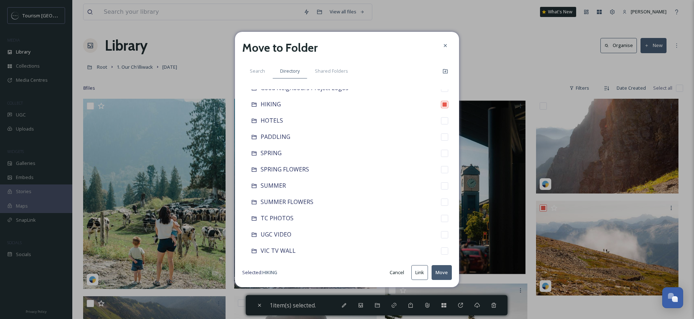
click at [443, 272] on button "Move" at bounding box center [441, 272] width 20 height 15
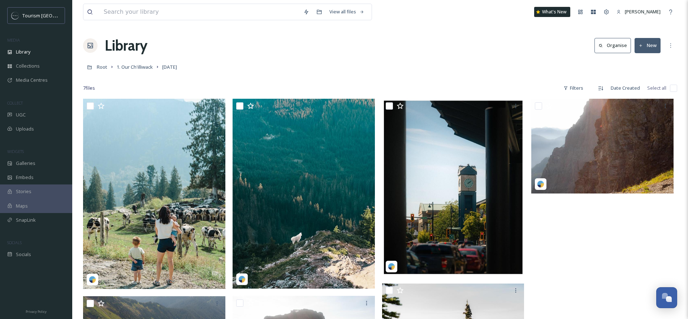
scroll to position [99, 0]
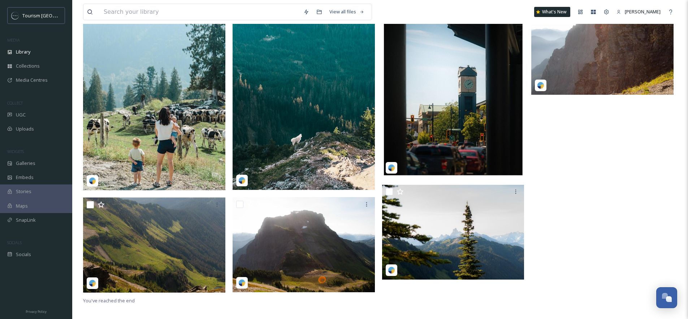
click at [565, 229] on div at bounding box center [604, 148] width 146 height 296
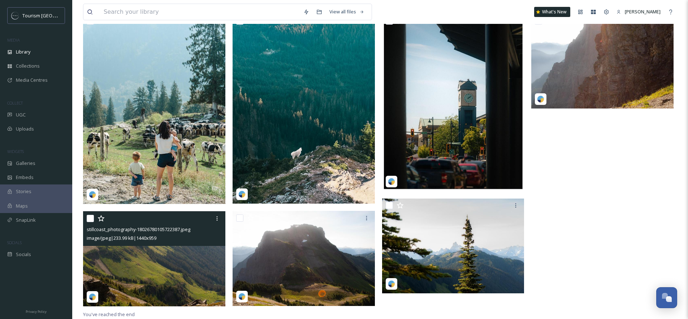
click at [90, 217] on input "checkbox" at bounding box center [90, 218] width 7 height 7
checkbox input "true"
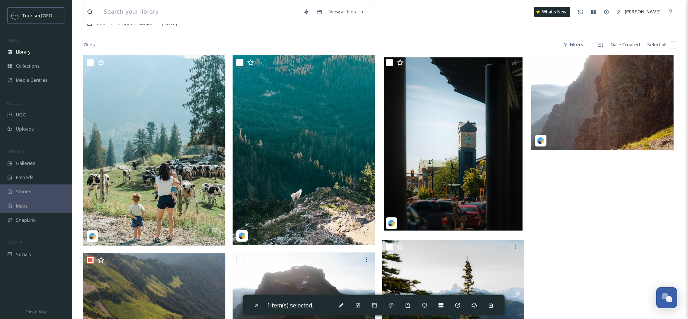
scroll to position [0, 0]
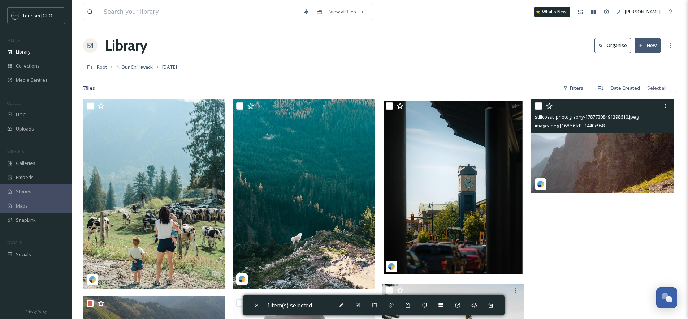
click at [539, 106] on input "checkbox" at bounding box center [538, 105] width 7 height 7
checkbox input "true"
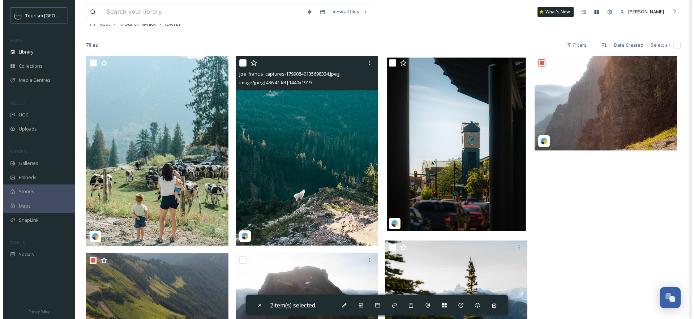
scroll to position [99, 0]
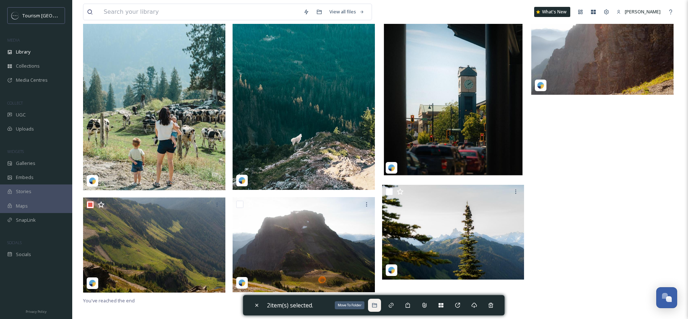
click at [374, 303] on icon at bounding box center [375, 305] width 6 height 6
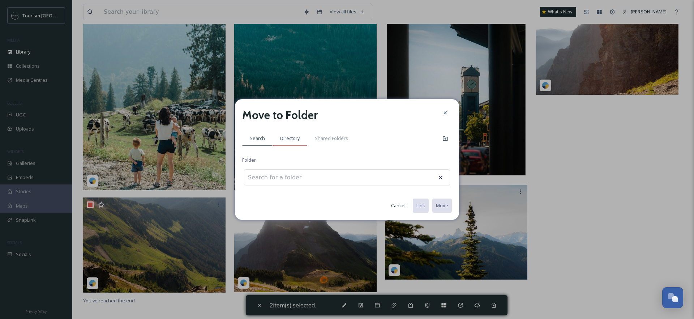
click at [293, 138] on span "Directory" at bounding box center [290, 138] width 20 height 7
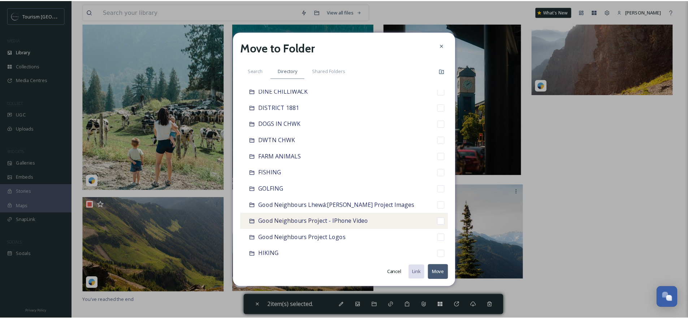
scroll to position [166, 0]
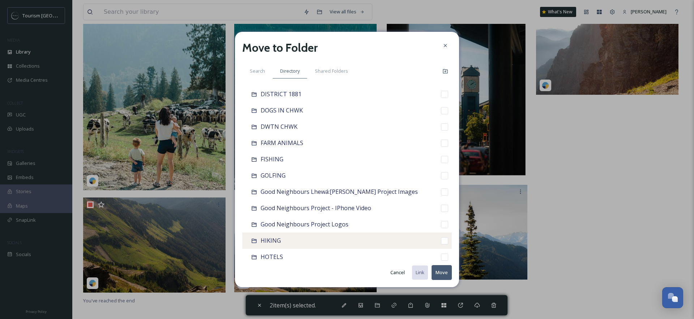
click at [295, 238] on div "HIKING" at bounding box center [347, 240] width 210 height 16
checkbox input "false"
checkbox input "true"
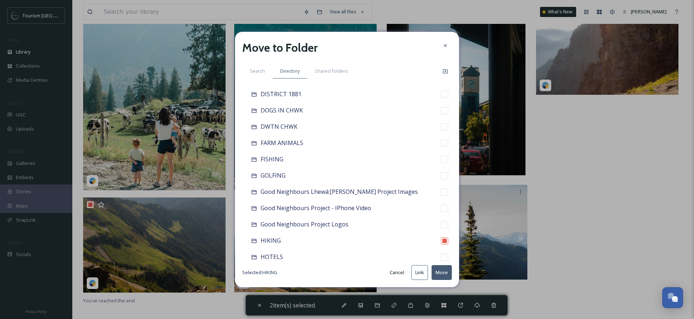
click at [448, 273] on button "Move" at bounding box center [441, 272] width 20 height 15
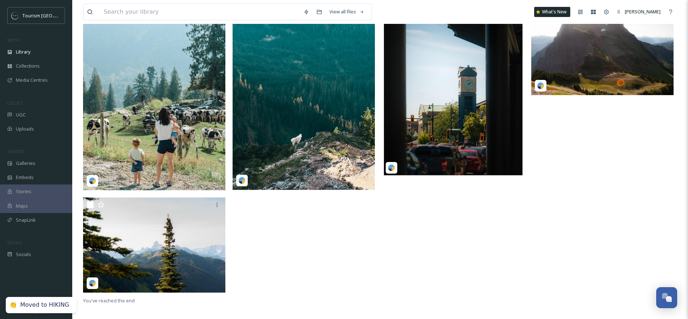
click at [478, 232] on div at bounding box center [455, 148] width 146 height 296
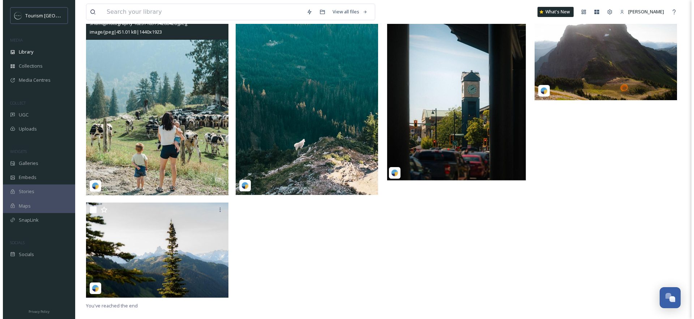
scroll to position [99, 0]
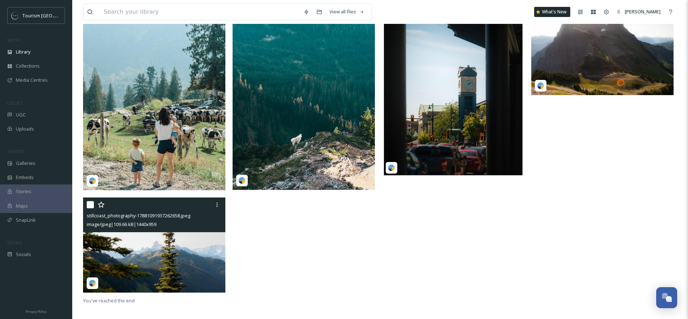
click at [181, 240] on img at bounding box center [154, 244] width 142 height 95
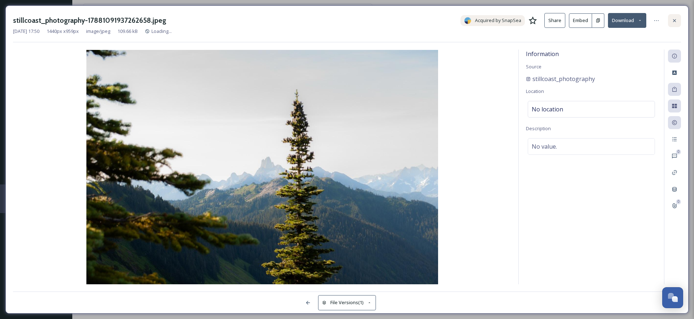
click at [672, 22] on icon at bounding box center [674, 21] width 6 height 6
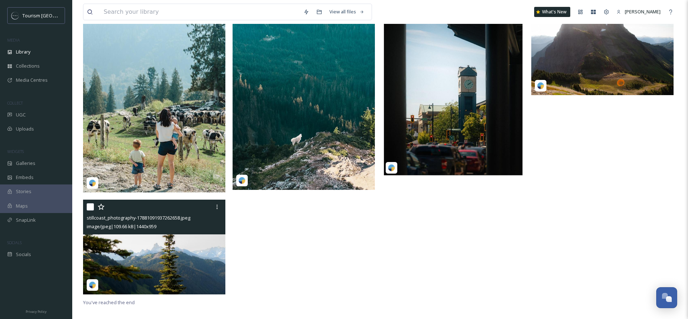
click at [91, 205] on input "checkbox" at bounding box center [90, 206] width 7 height 7
checkbox input "true"
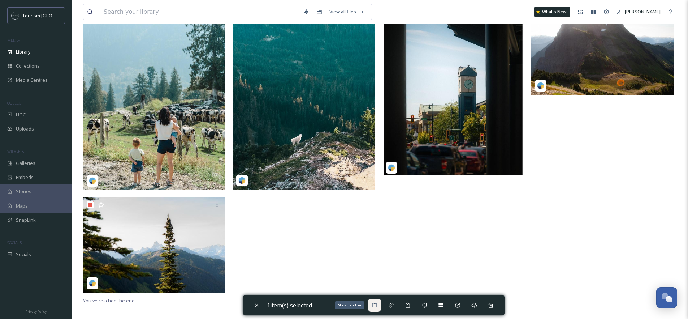
click at [375, 302] on icon at bounding box center [375, 305] width 6 height 6
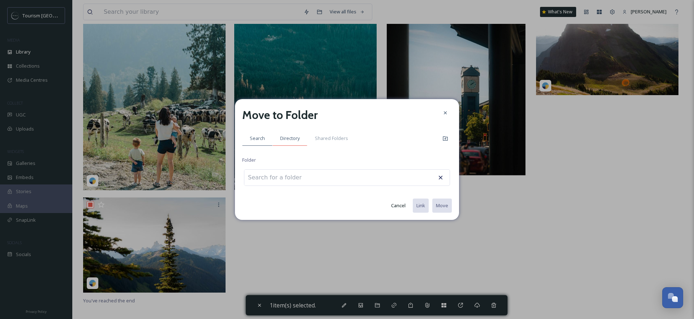
click at [282, 134] on div "Directory" at bounding box center [289, 138] width 35 height 15
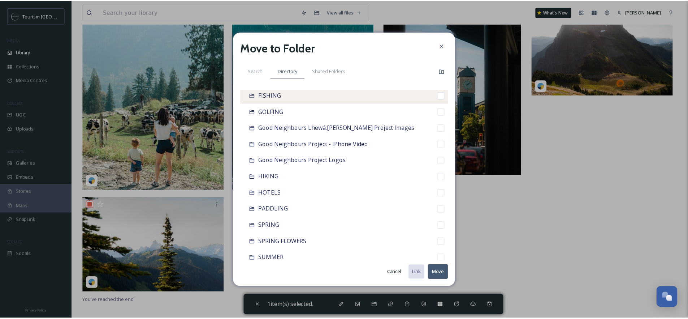
scroll to position [186, 0]
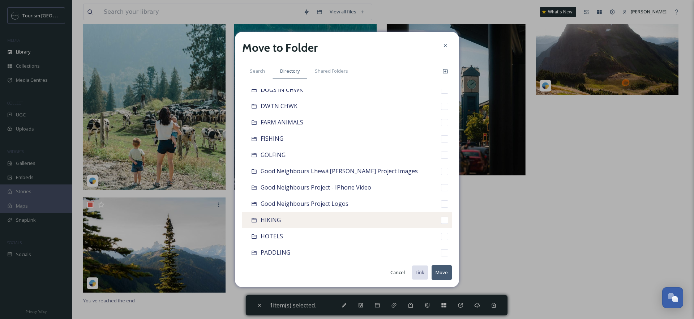
click at [279, 215] on div "HIKING" at bounding box center [270, 219] width 20 height 9
checkbox input "false"
checkbox input "true"
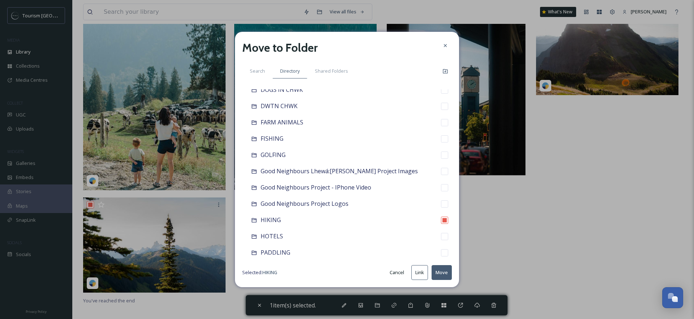
click at [445, 270] on button "Move" at bounding box center [441, 272] width 20 height 15
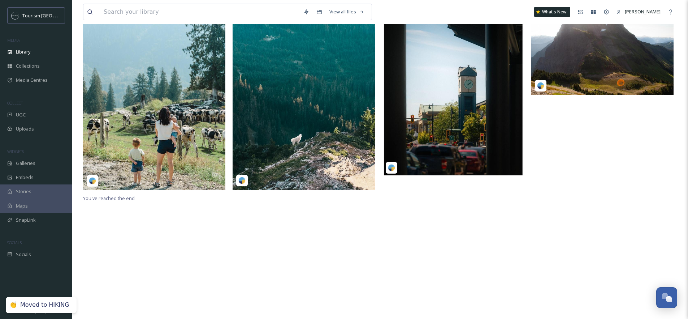
click at [426, 219] on div "You've reached the end" at bounding box center [380, 159] width 594 height 319
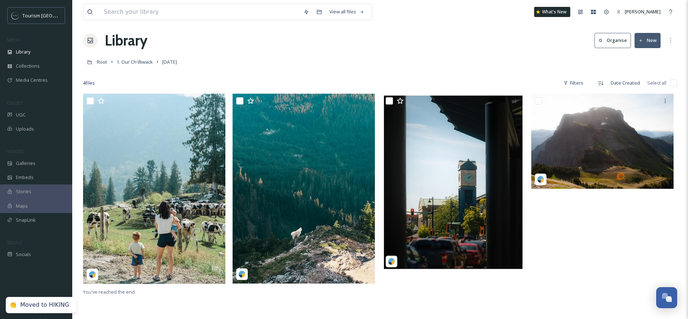
scroll to position [0, 0]
